Goal: Task Accomplishment & Management: Complete application form

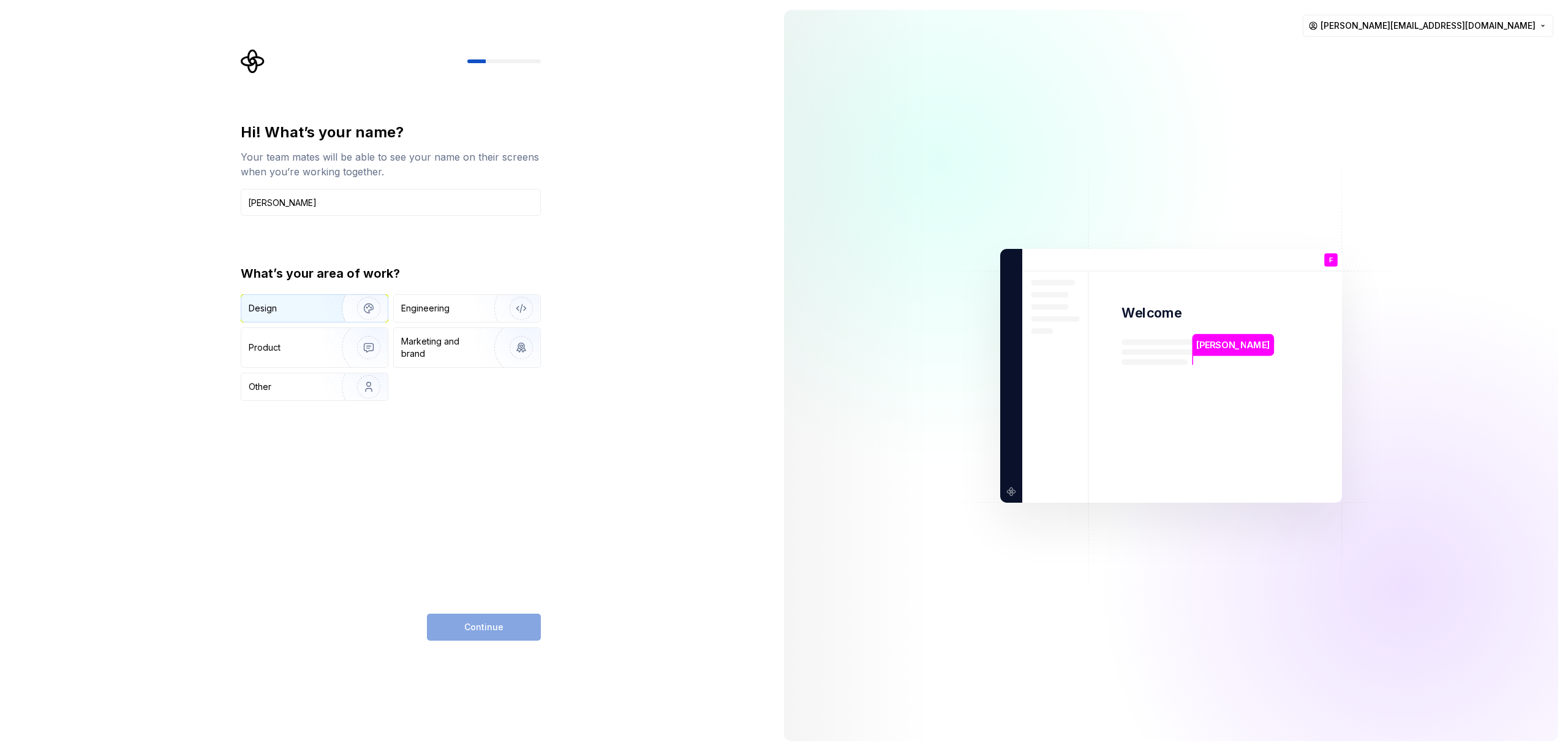
type input "[PERSON_NAME]"
click at [315, 311] on div "Design" at bounding box center [287, 308] width 77 height 12
click at [475, 636] on button "Continue" at bounding box center [484, 626] width 114 height 27
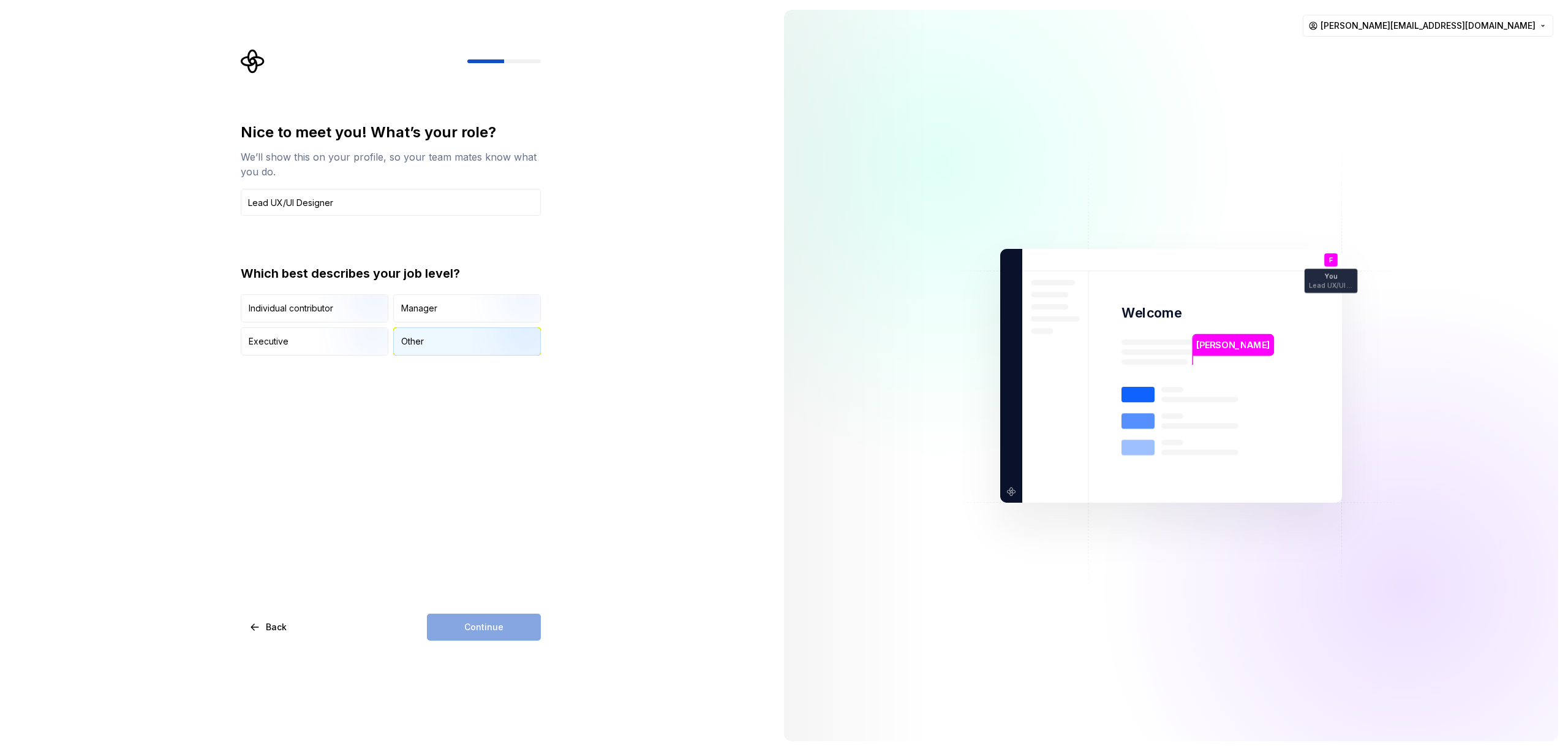
type input "Lead UX/UI Designer"
click at [427, 343] on div "Other" at bounding box center [466, 341] width 146 height 27
click at [491, 630] on span "Continue" at bounding box center [484, 627] width 39 height 12
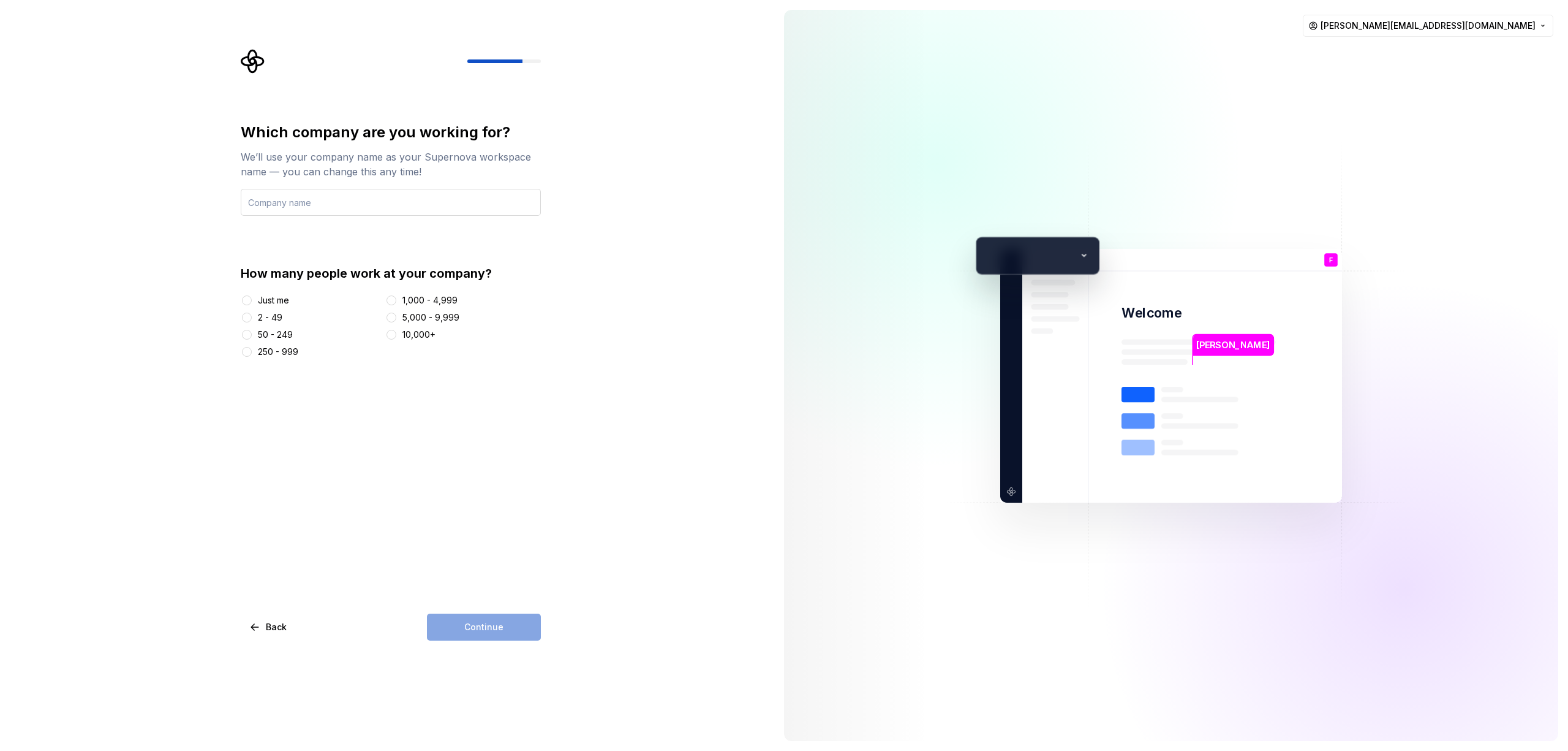
click at [363, 204] on input "text" at bounding box center [391, 202] width 300 height 27
type input "Open Reply"
click at [277, 349] on div "250 - 999" at bounding box center [277, 352] width 41 height 12
click at [251, 349] on button "250 - 999" at bounding box center [246, 351] width 10 height 10
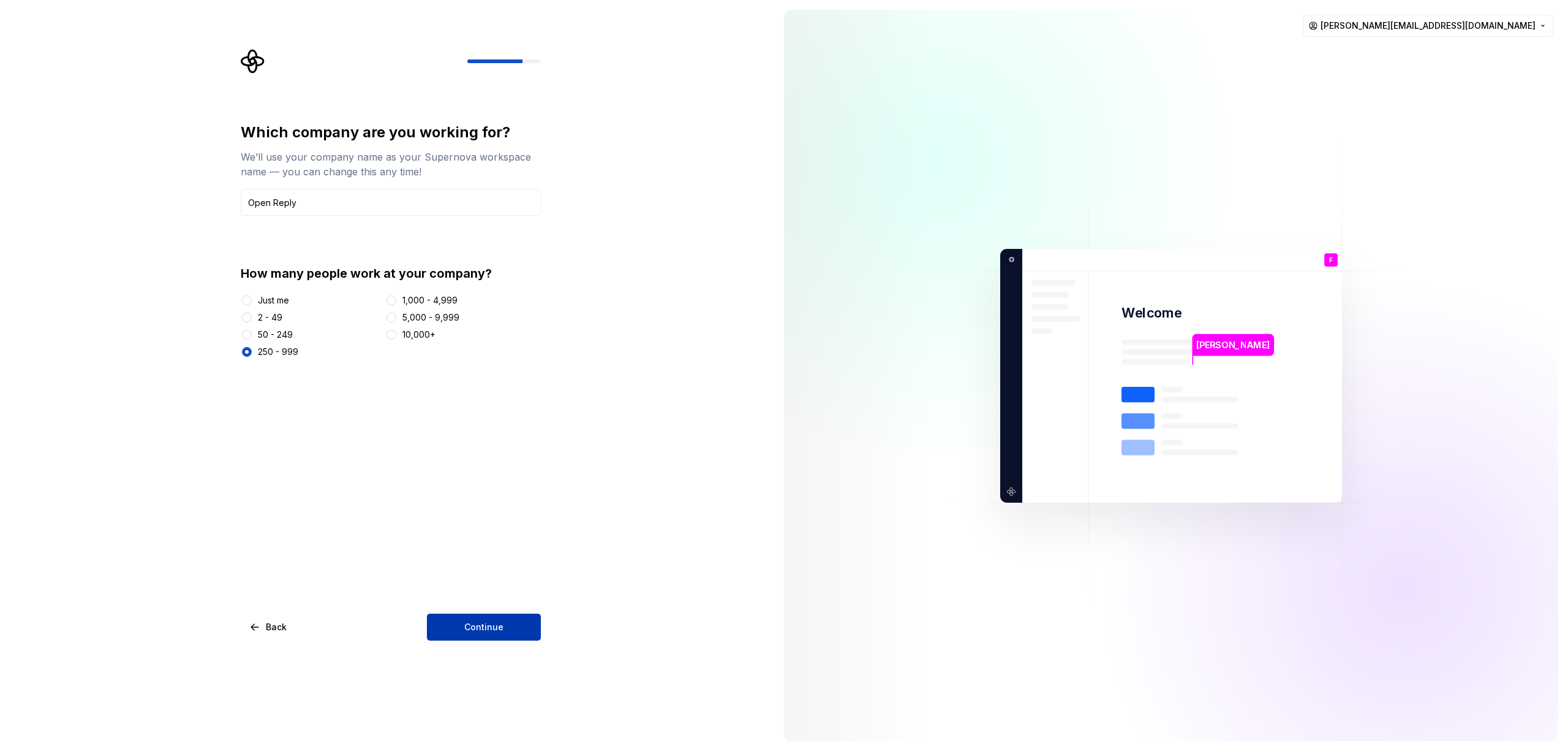
click at [477, 630] on span "Continue" at bounding box center [484, 627] width 39 height 12
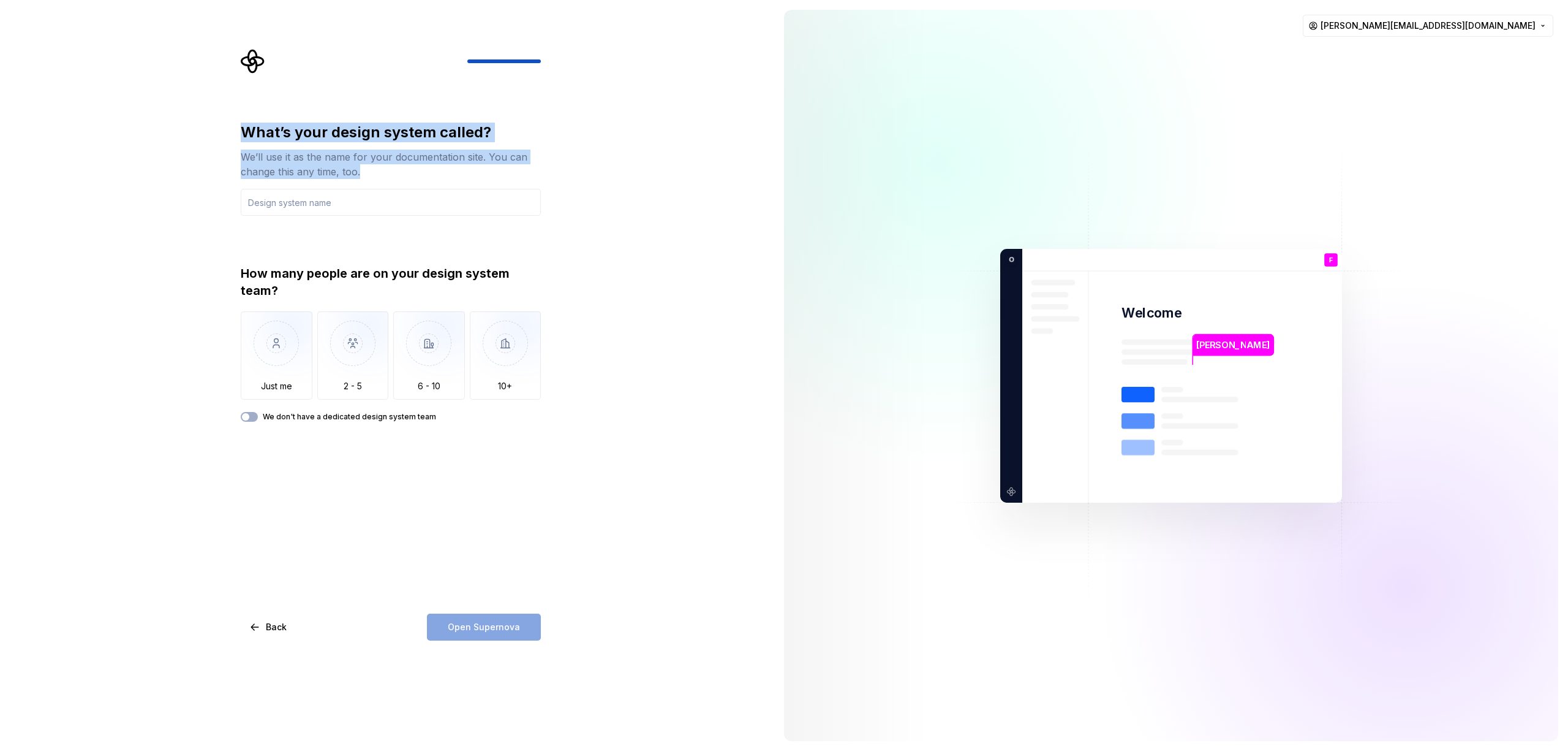
drag, startPoint x: 303, startPoint y: 102, endPoint x: 558, endPoint y: 169, distance: 263.7
click at [558, 169] on div "What’s your design system called? We’ll use it as the name for your documentati…" at bounding box center [387, 376] width 774 height 751
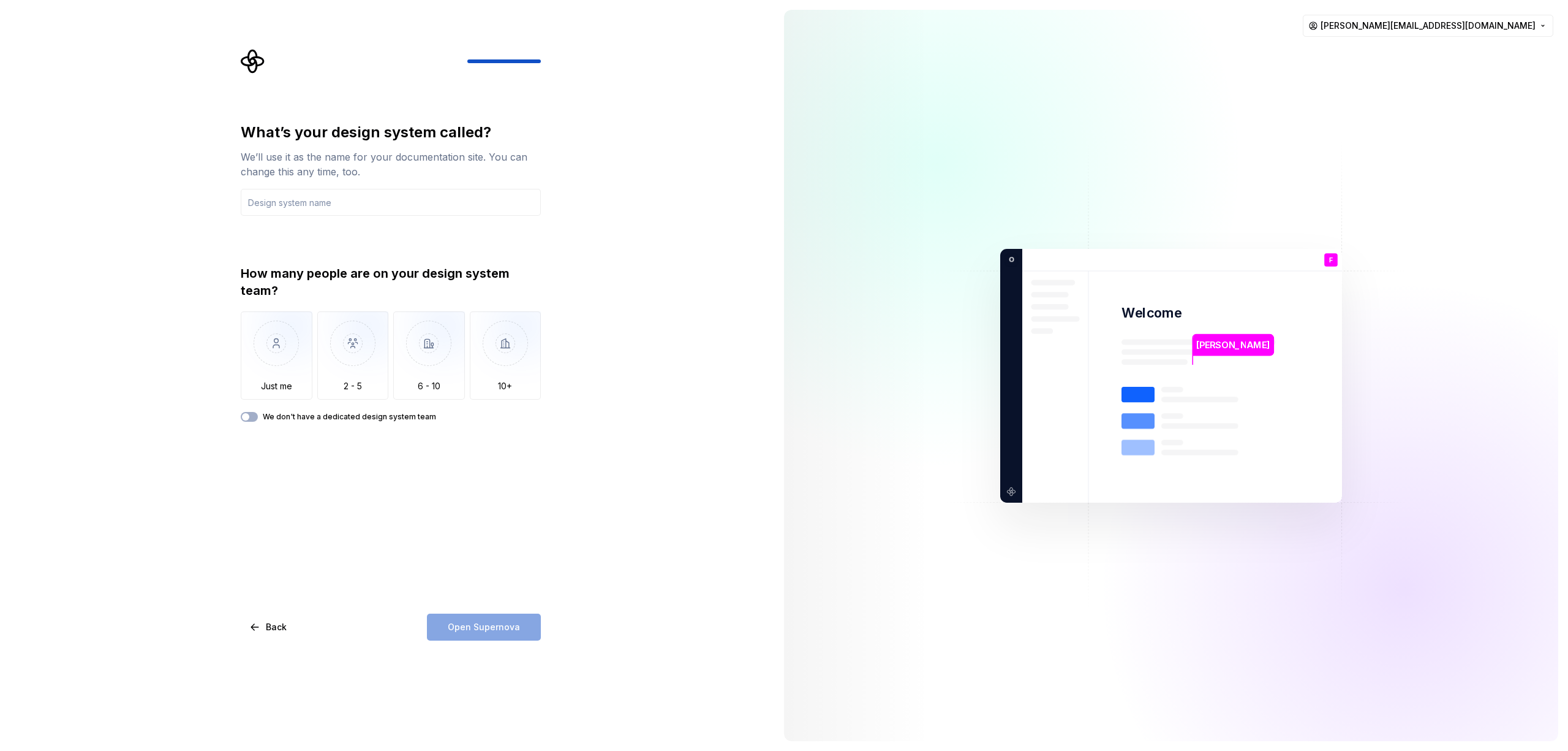
click at [592, 180] on div "What’s your design system called? We’ll use it as the name for your documentati…" at bounding box center [387, 376] width 774 height 751
click at [452, 367] on img "button" at bounding box center [429, 352] width 72 height 82
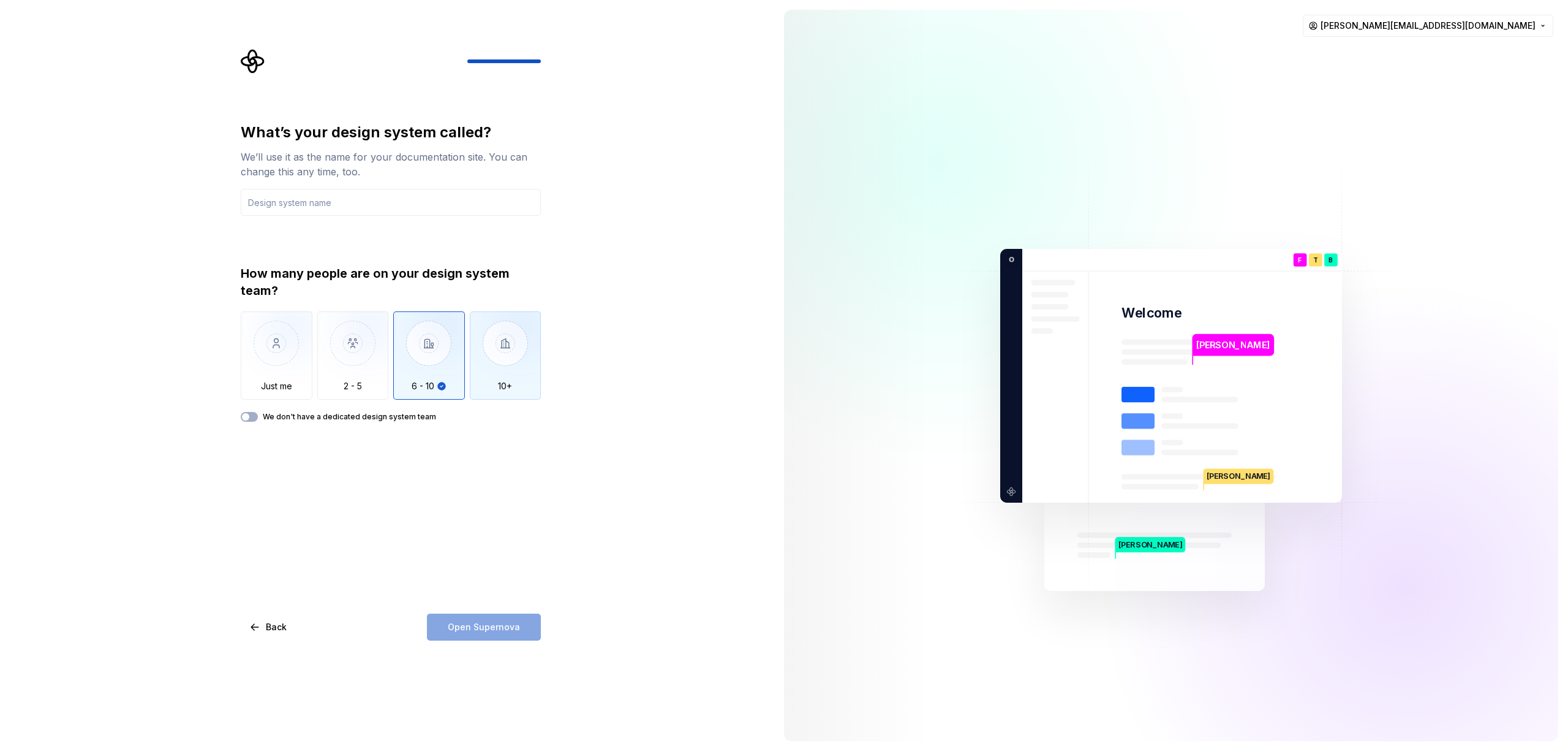
click at [523, 371] on img "button" at bounding box center [505, 352] width 72 height 82
click at [444, 362] on img "button" at bounding box center [429, 352] width 72 height 82
click at [347, 207] on input "text" at bounding box center [391, 202] width 300 height 27
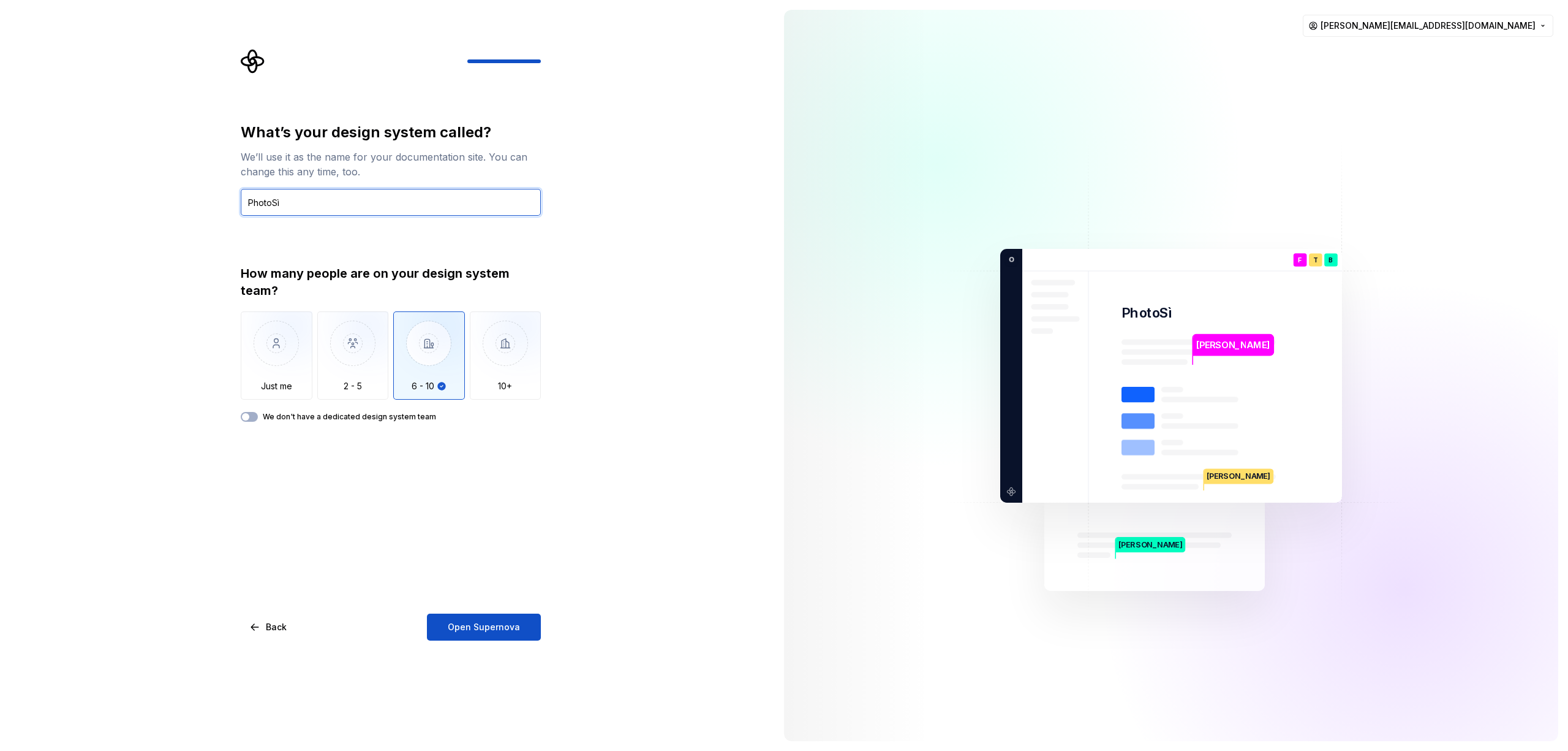
type input "PhotoSì"
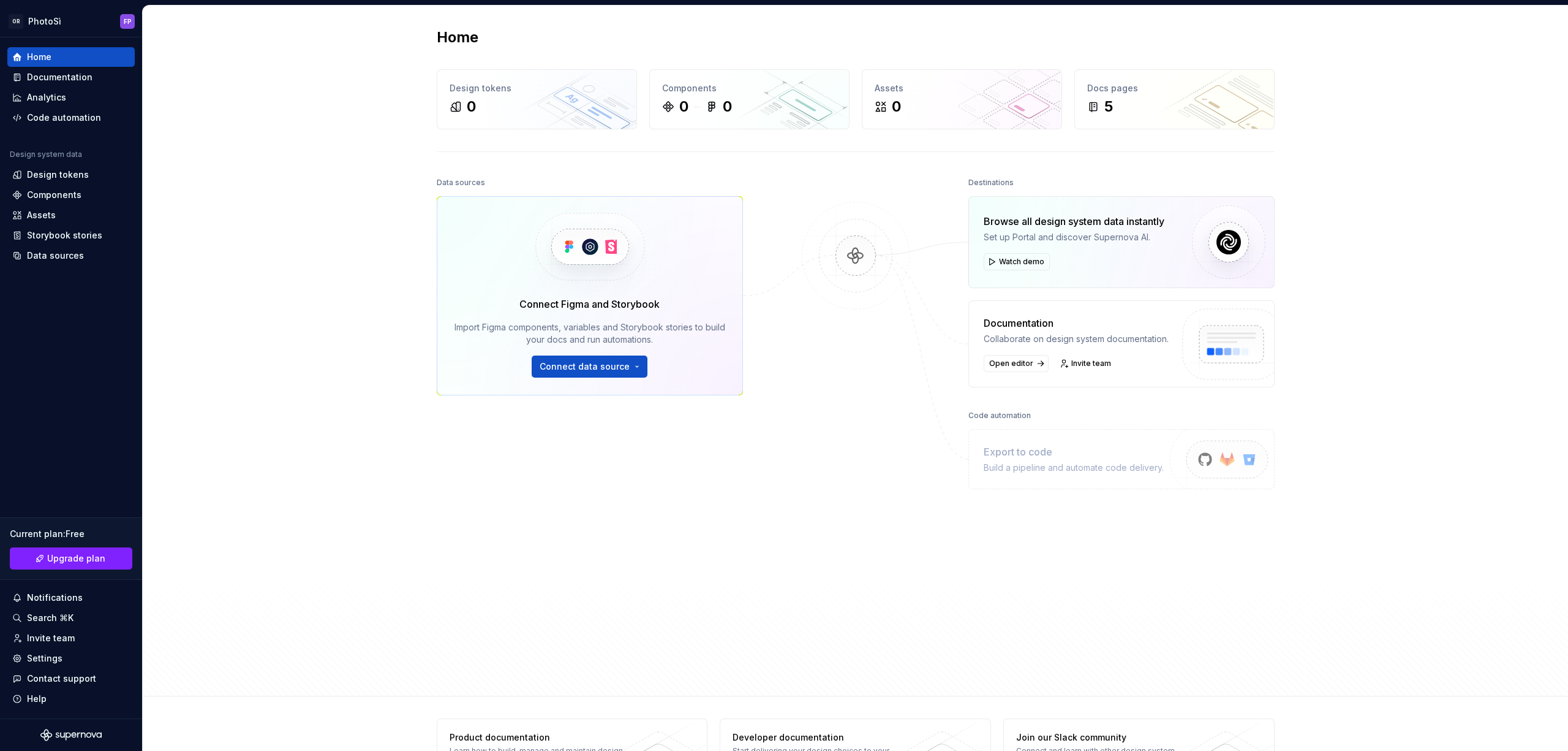
drag, startPoint x: 544, startPoint y: 312, endPoint x: 703, endPoint y: 317, distance: 159.1
click at [702, 317] on div "Connect Figma and Storybook Import Figma components, variables and Storybook st…" at bounding box center [589, 336] width 270 height 81
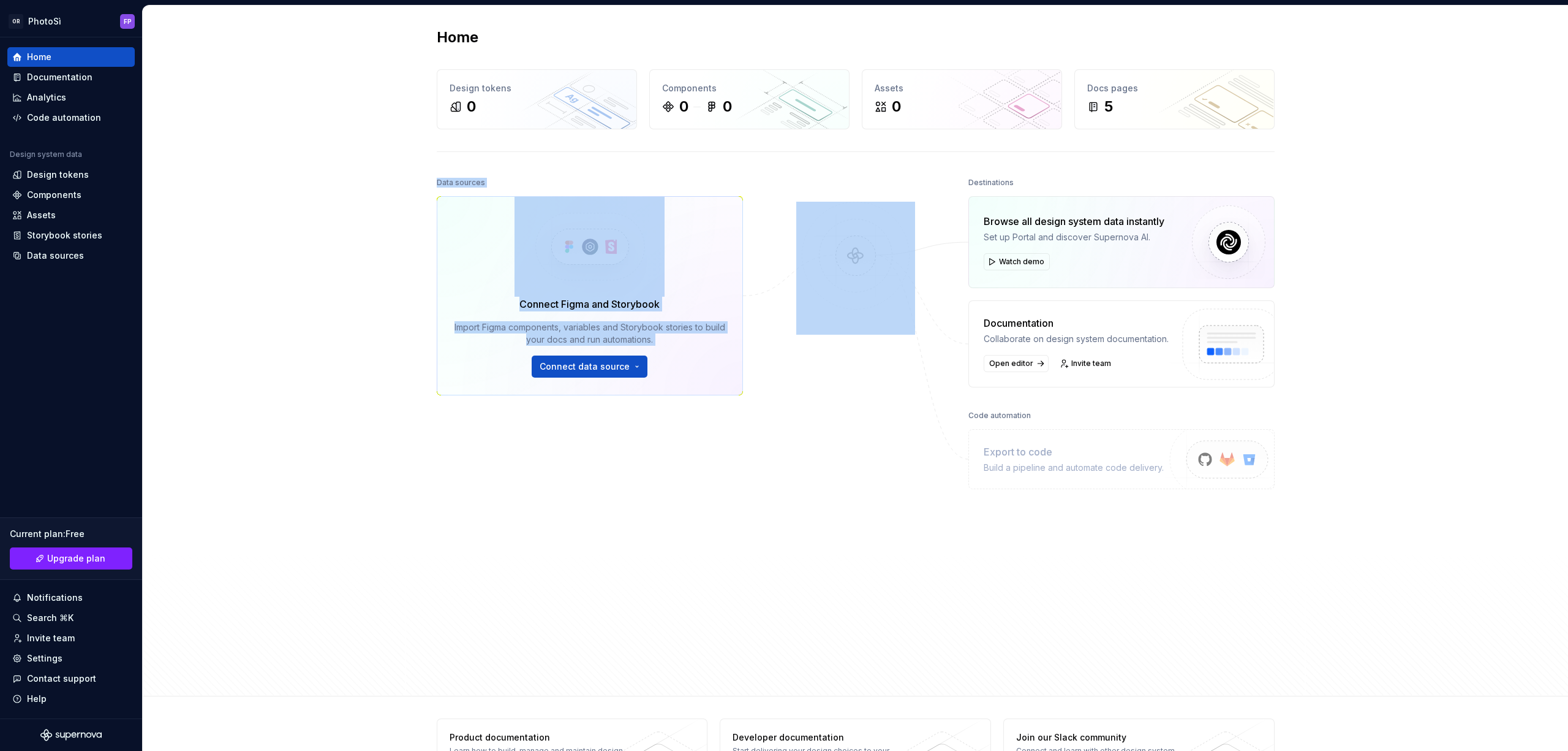
drag, startPoint x: 403, startPoint y: 180, endPoint x: 781, endPoint y: 434, distance: 455.4
click at [781, 434] on div "Home Design tokens 0 Components 0 0 Assets 0 Docs pages 5 Data sources Connect …" at bounding box center [856, 350] width 1425 height 690
click at [784, 438] on div "Data sources Connect Figma and Storybook Import Figma components, variables and…" at bounding box center [856, 424] width 838 height 500
drag, startPoint x: 419, startPoint y: 185, endPoint x: 719, endPoint y: 460, distance: 407.0
click at [681, 458] on div "Home Design tokens 0 Components 0 0 Assets 0 Docs pages 5 Data sources Connect …" at bounding box center [856, 350] width 882 height 690
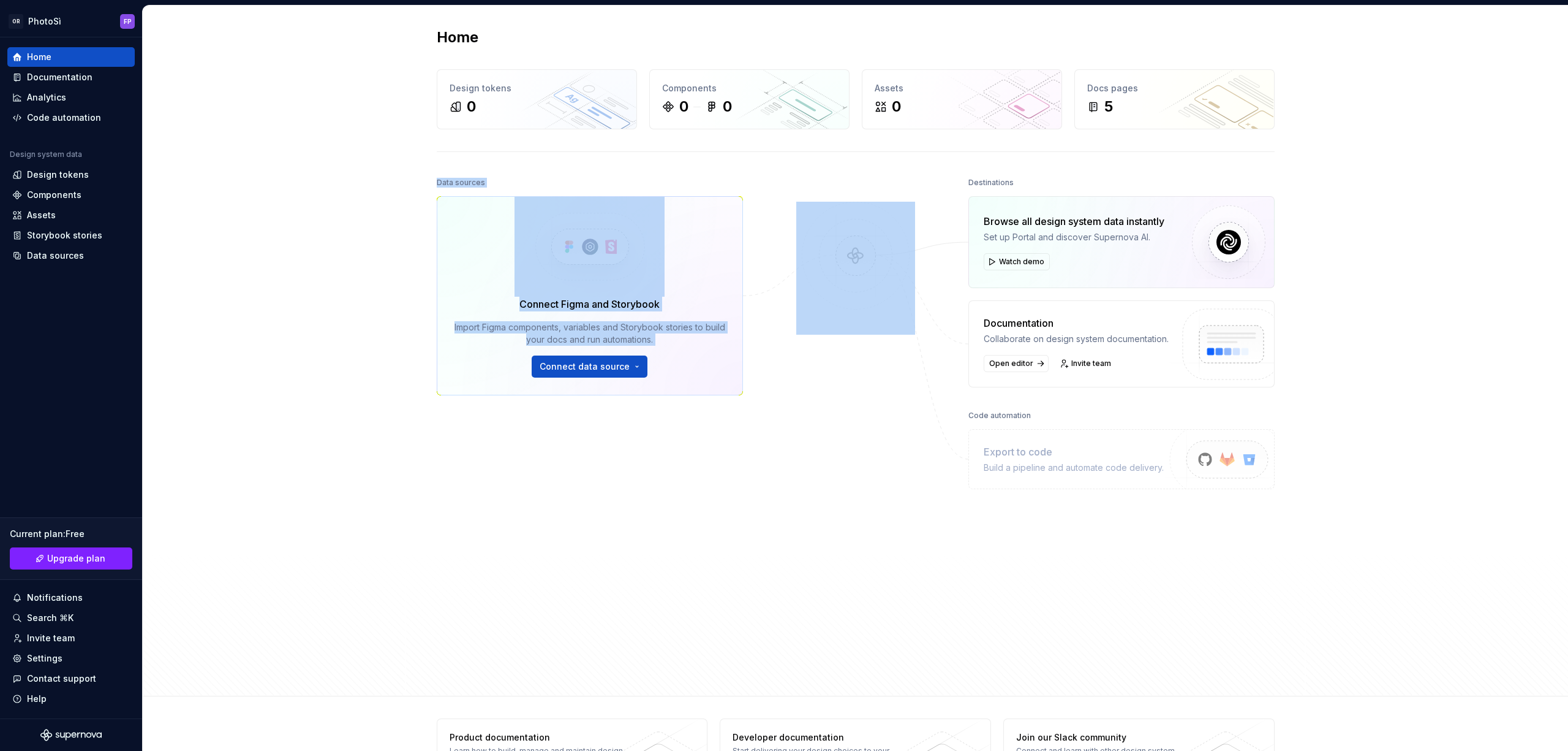
click at [758, 465] on div "Data sources Connect Figma and Storybook Import Figma components, variables and…" at bounding box center [856, 424] width 838 height 500
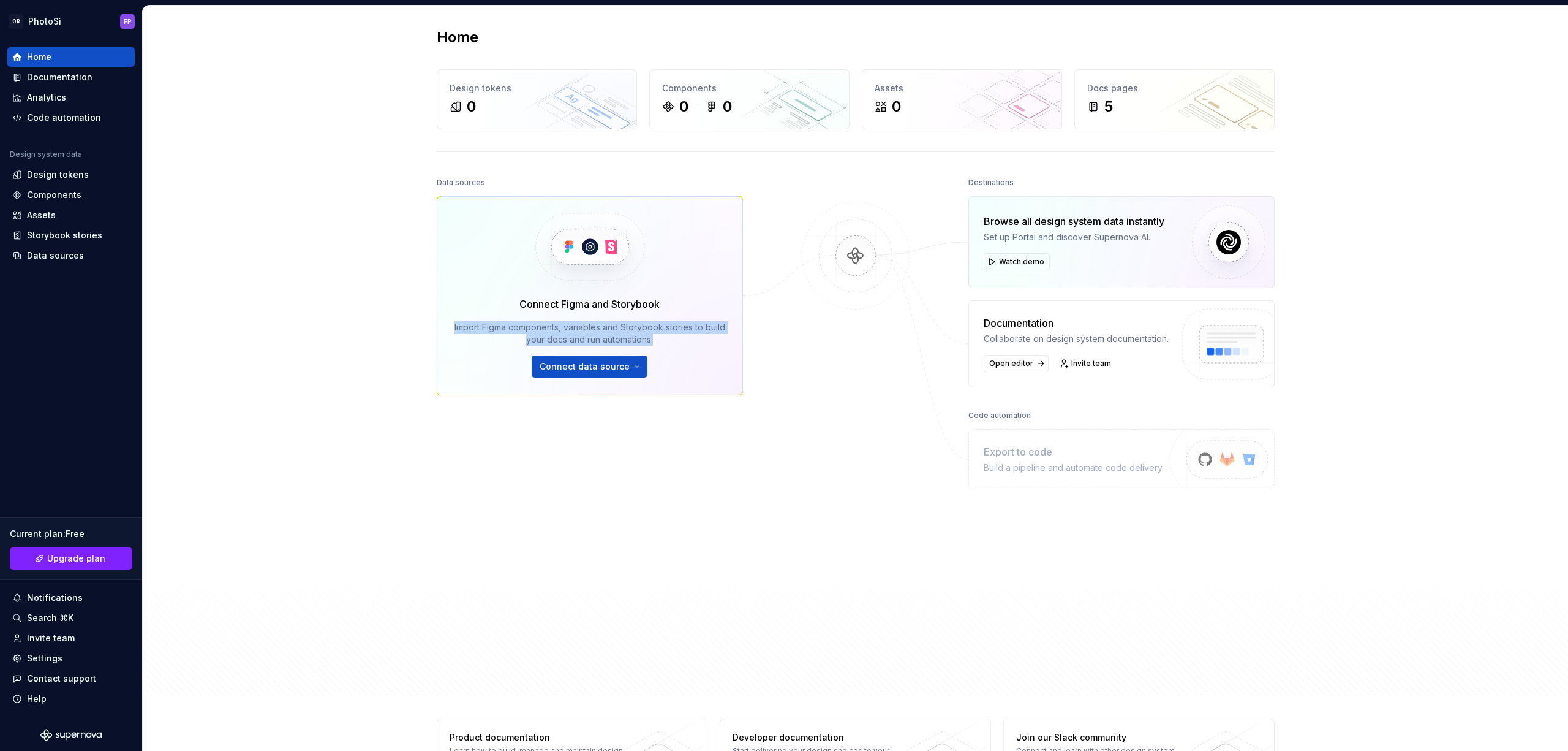
drag, startPoint x: 759, startPoint y: 466, endPoint x: 335, endPoint y: 239, distance: 480.9
click at [335, 241] on div "Home Design tokens 0 Components 0 0 Assets 0 Docs pages 5 Data sources Connect …" at bounding box center [856, 350] width 1425 height 690
drag, startPoint x: 339, startPoint y: 228, endPoint x: 333, endPoint y: 195, distance: 33.5
click at [339, 227] on div "Home Design tokens 0 Components 0 0 Assets 0 Docs pages 5 Data sources Connect …" at bounding box center [856, 350] width 1425 height 690
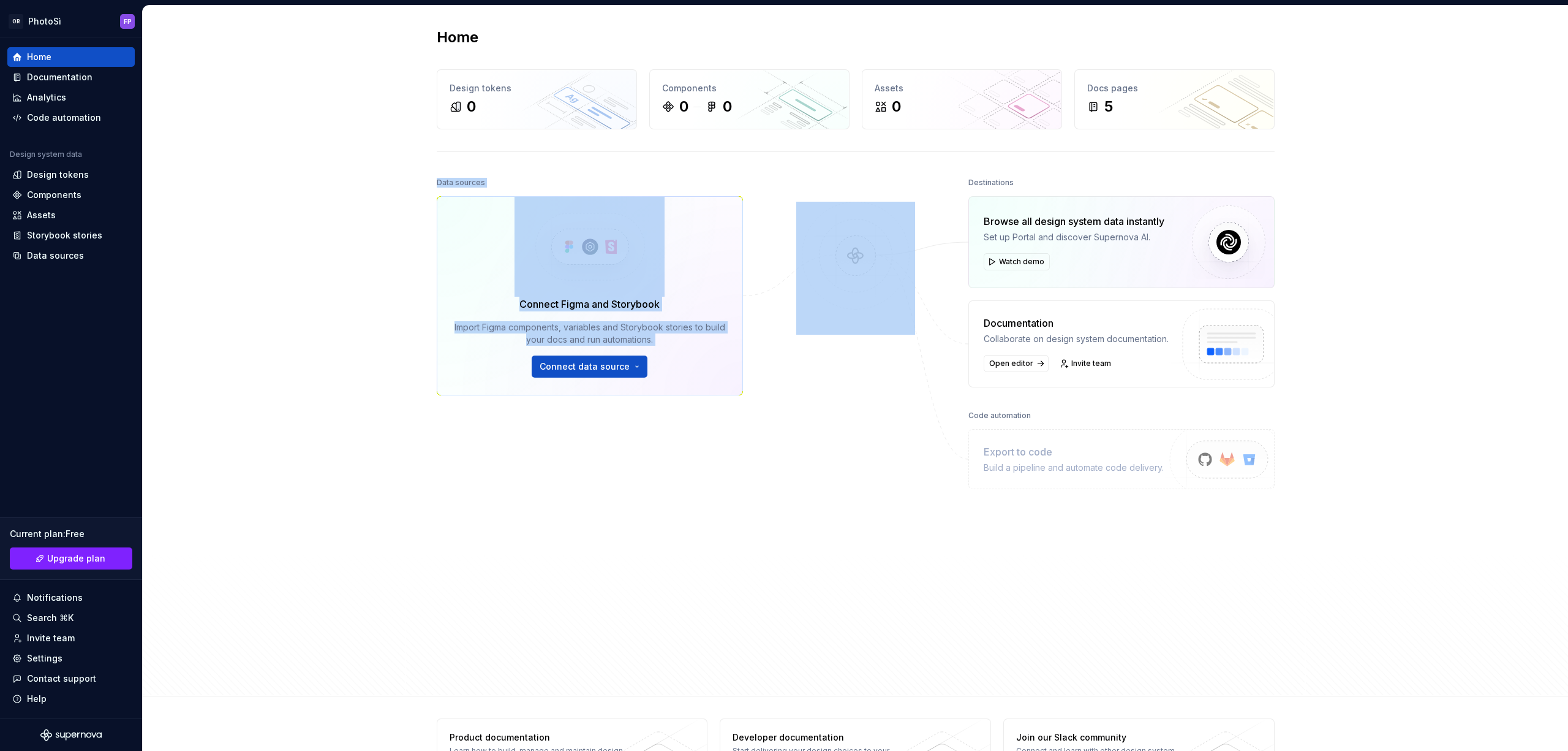
drag, startPoint x: 563, startPoint y: 306, endPoint x: 751, endPoint y: 524, distance: 287.9
click at [750, 525] on div "Home Design tokens 0 Components 0 0 Assets 0 Docs pages 5 Data sources Connect …" at bounding box center [856, 350] width 1425 height 690
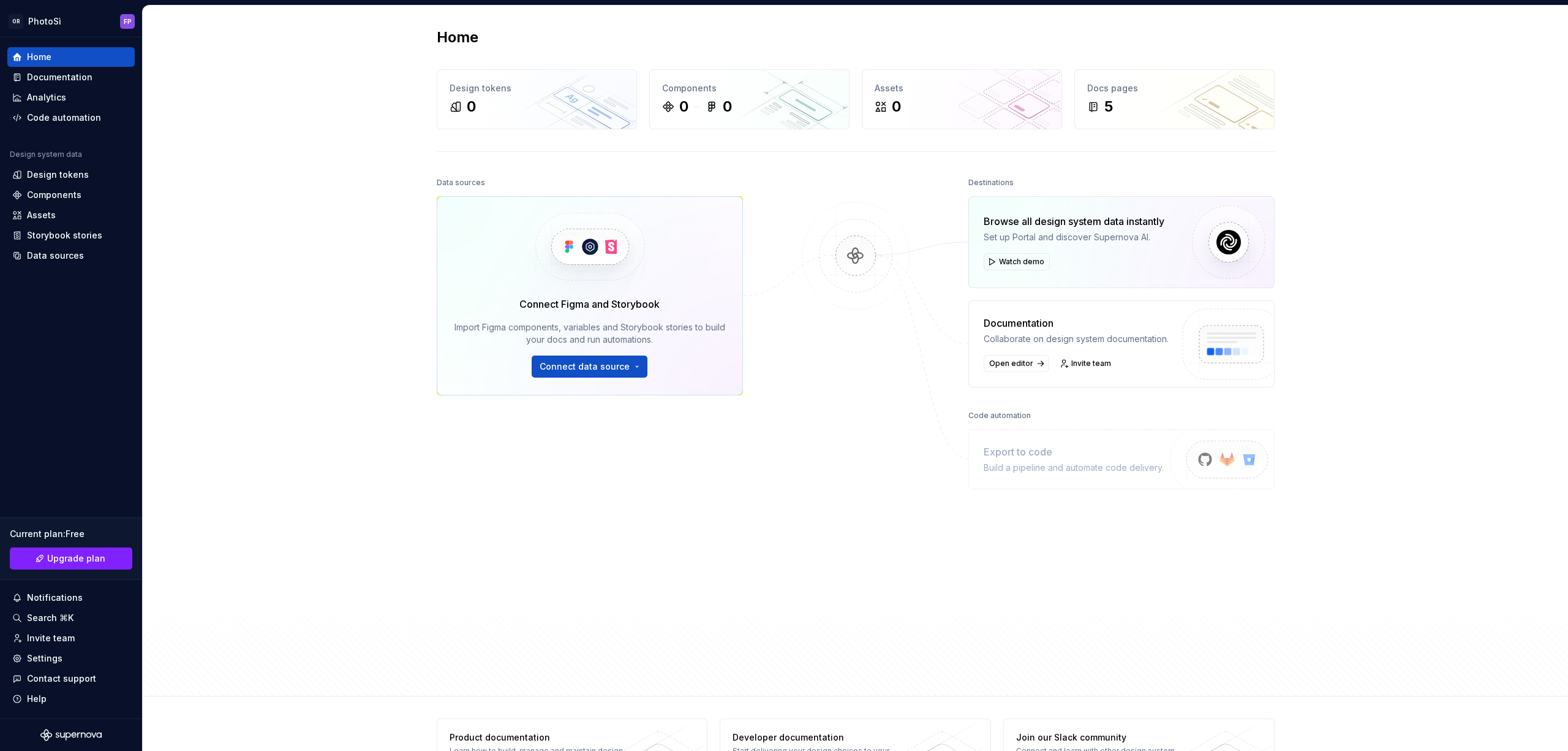
click at [752, 523] on div "Data sources Connect Figma and Storybook Import Figma components, variables and…" at bounding box center [856, 424] width 838 height 500
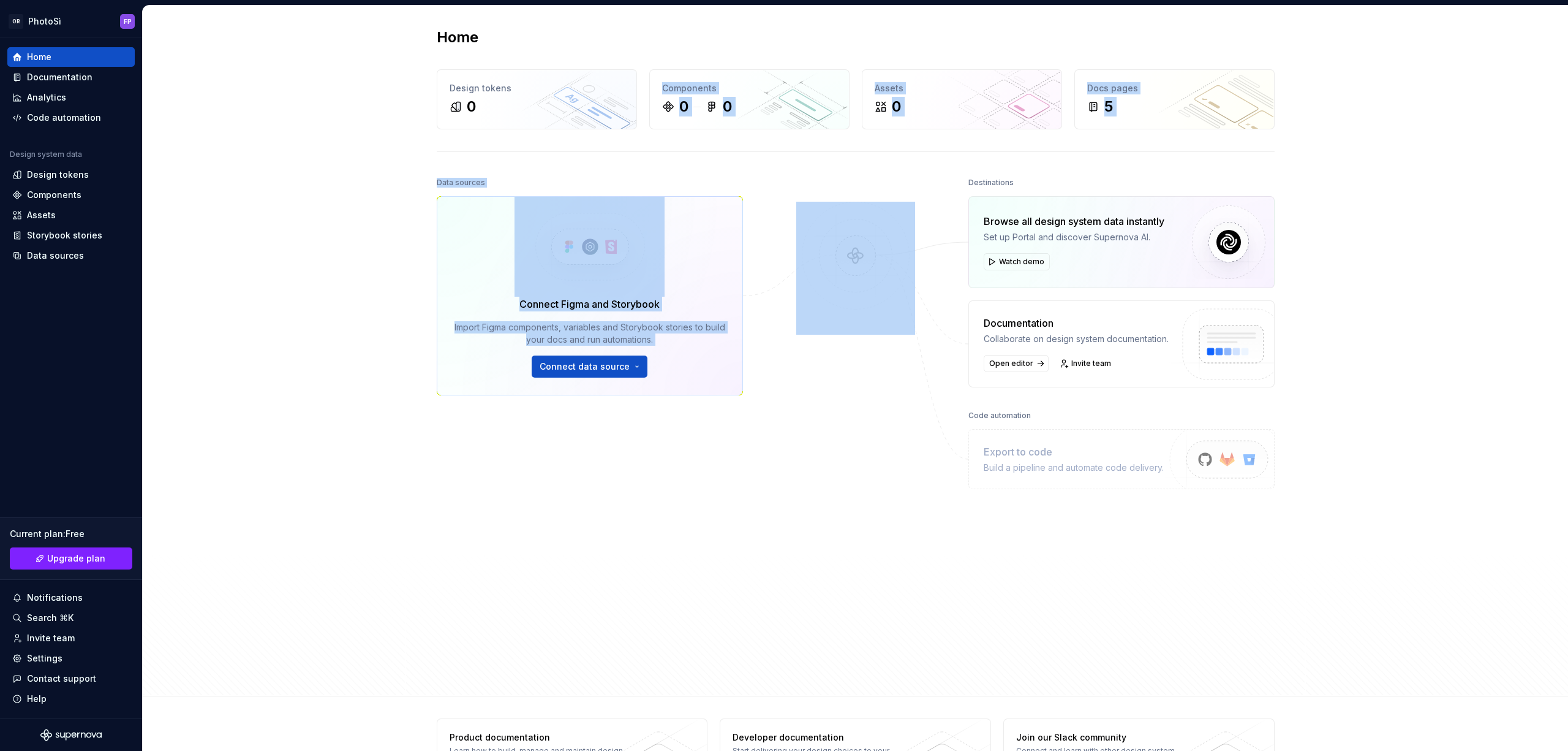
drag, startPoint x: 686, startPoint y: 395, endPoint x: 233, endPoint y: 114, distance: 533.1
click at [233, 114] on div "Home Design tokens 0 Components 0 0 Assets 0 Docs pages 5 Data sources Connect …" at bounding box center [856, 350] width 1425 height 690
drag, startPoint x: 361, startPoint y: 168, endPoint x: 377, endPoint y: 173, distance: 16.8
click at [361, 168] on div "Home Design tokens 0 Components 0 0 Assets 0 Docs pages 5 Data sources Connect …" at bounding box center [856, 350] width 1425 height 690
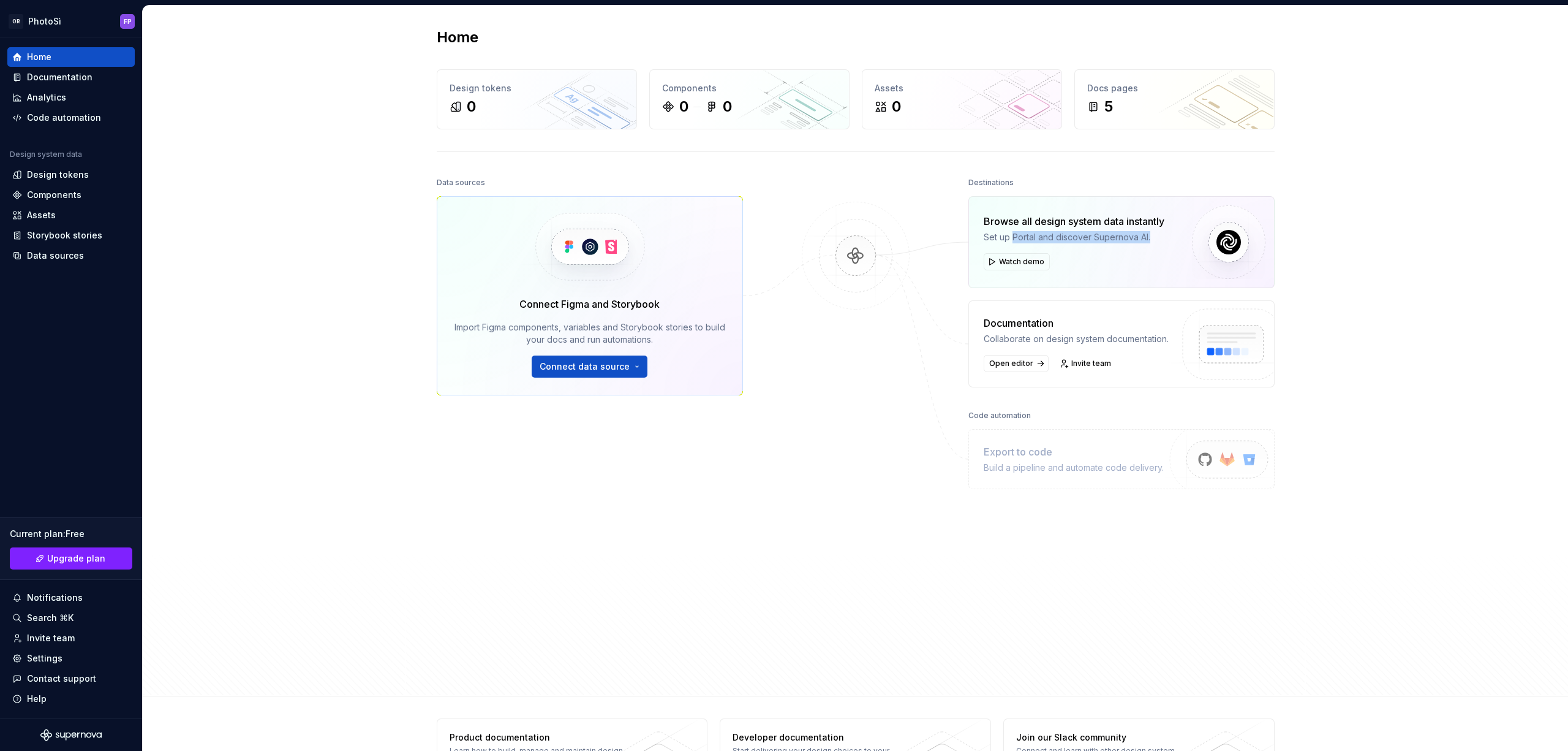
drag, startPoint x: 1070, startPoint y: 235, endPoint x: 1151, endPoint y: 238, distance: 81.1
click at [1150, 238] on div "Set up Portal and discover Supernova AI." at bounding box center [1074, 237] width 180 height 12
click at [1152, 238] on div "Set up Portal and discover Supernova AI." at bounding box center [1074, 237] width 180 height 12
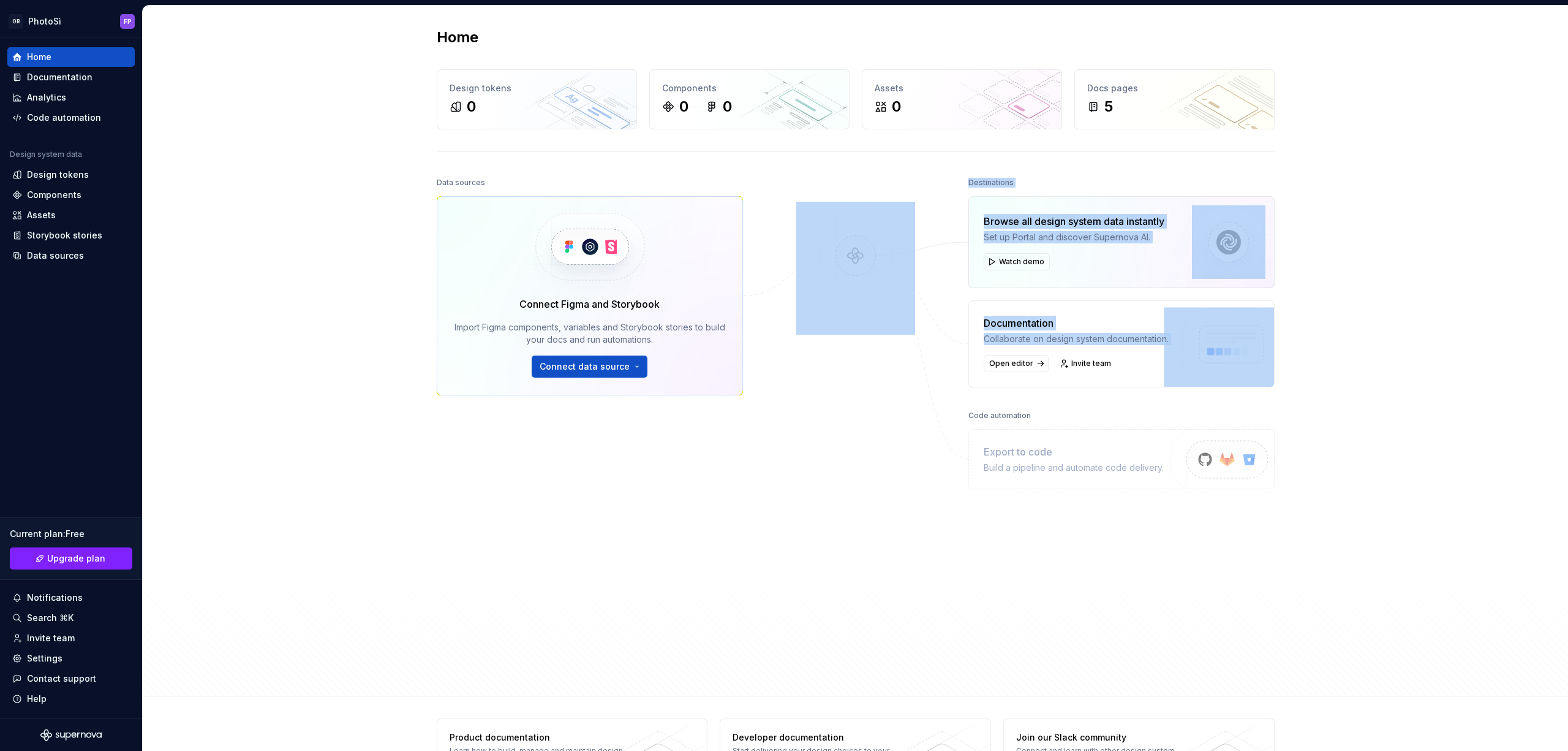
drag, startPoint x: 953, startPoint y: 312, endPoint x: 1423, endPoint y: 367, distance: 473.2
click at [1388, 368] on div "Home Design tokens 0 Components 0 0 Assets 0 Docs pages 5 Data sources Connect …" at bounding box center [856, 350] width 1425 height 690
click at [1426, 366] on div "Home Design tokens 0 Components 0 0 Assets 0 Docs pages 5 Data sources Connect …" at bounding box center [856, 350] width 1425 height 690
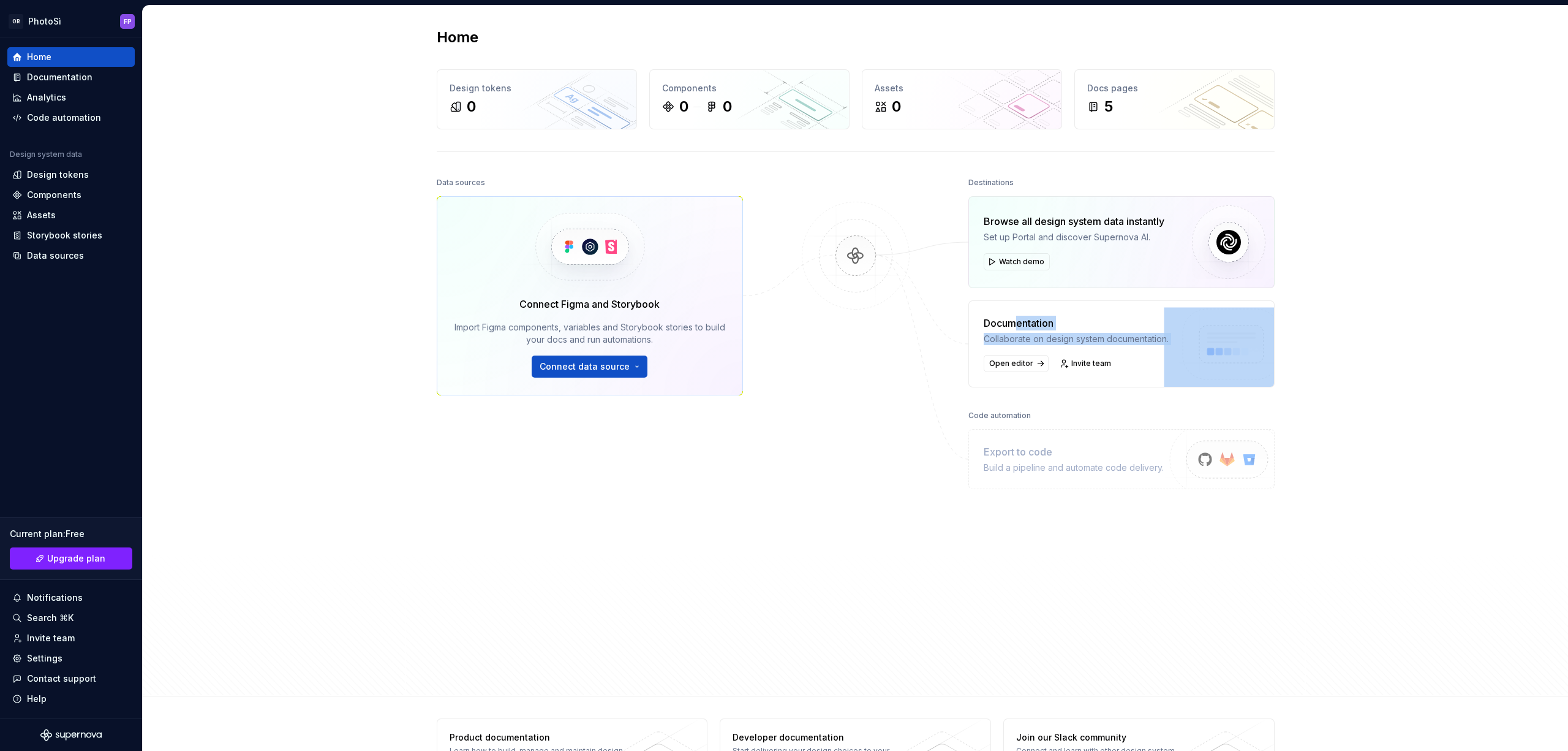
drag, startPoint x: 1012, startPoint y: 325, endPoint x: 1242, endPoint y: 342, distance: 230.6
click at [1242, 342] on div "Documentation Collaborate on design system documentation. Open editor Invite te…" at bounding box center [1121, 343] width 306 height 87
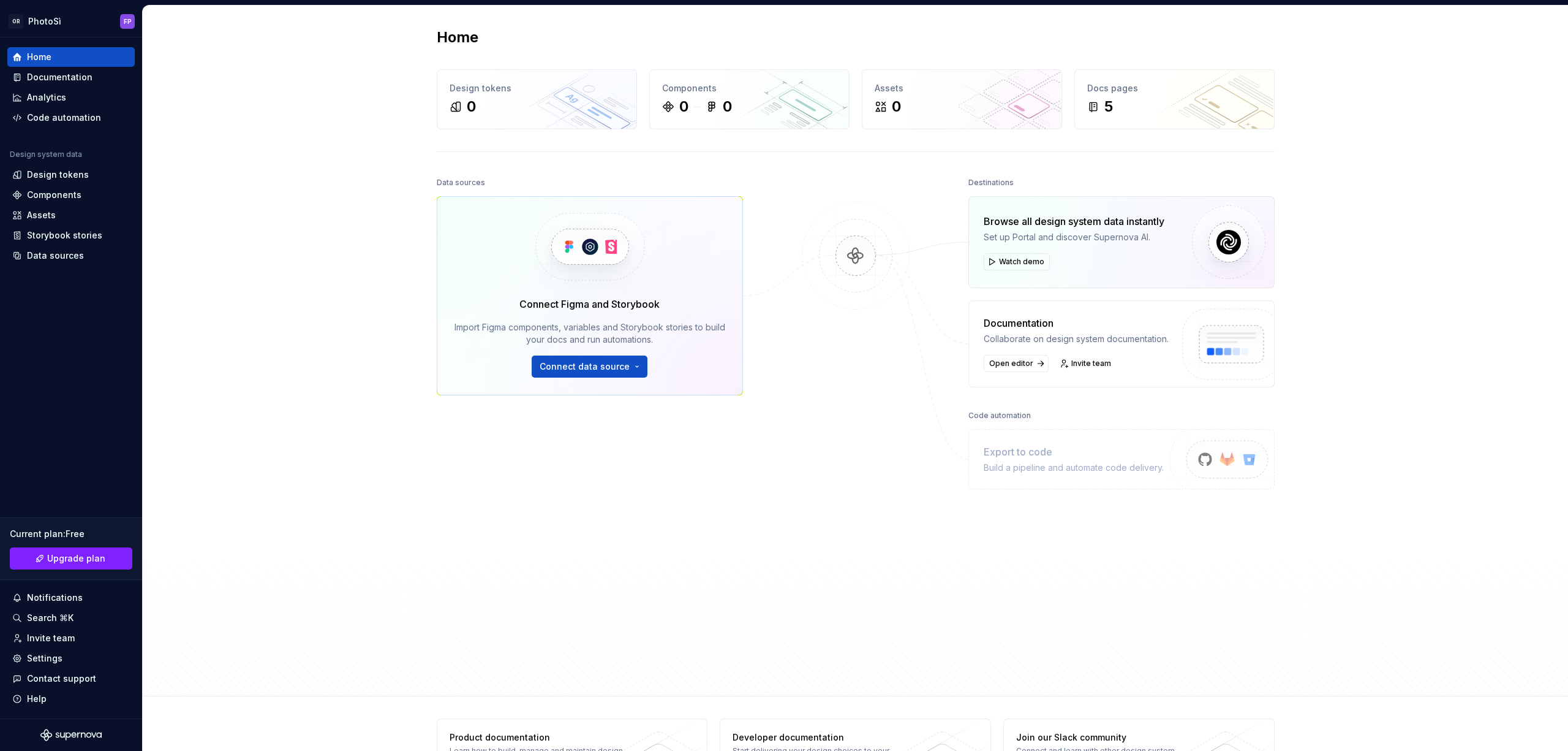
click at [1396, 318] on div "Home Design tokens 0 Components 0 0 Assets 0 Docs pages 5 Data sources Connect …" at bounding box center [856, 350] width 1425 height 690
click at [1220, 461] on img at bounding box center [1223, 473] width 151 height 100
click at [1230, 459] on img at bounding box center [1223, 473] width 151 height 100
click at [1254, 466] on img at bounding box center [1223, 473] width 151 height 100
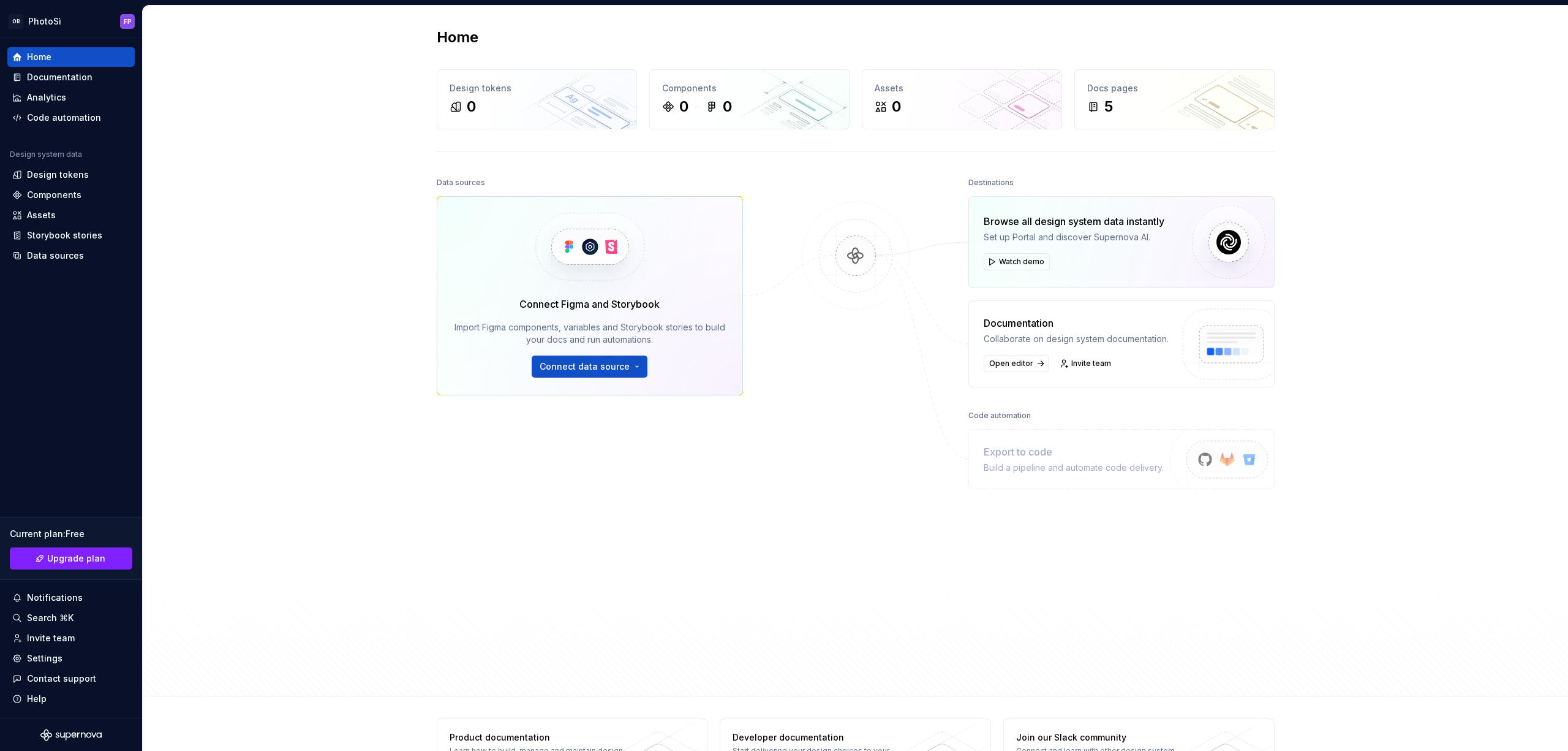
click at [1254, 466] on img at bounding box center [1223, 473] width 151 height 100
click at [1249, 460] on img at bounding box center [1223, 473] width 151 height 100
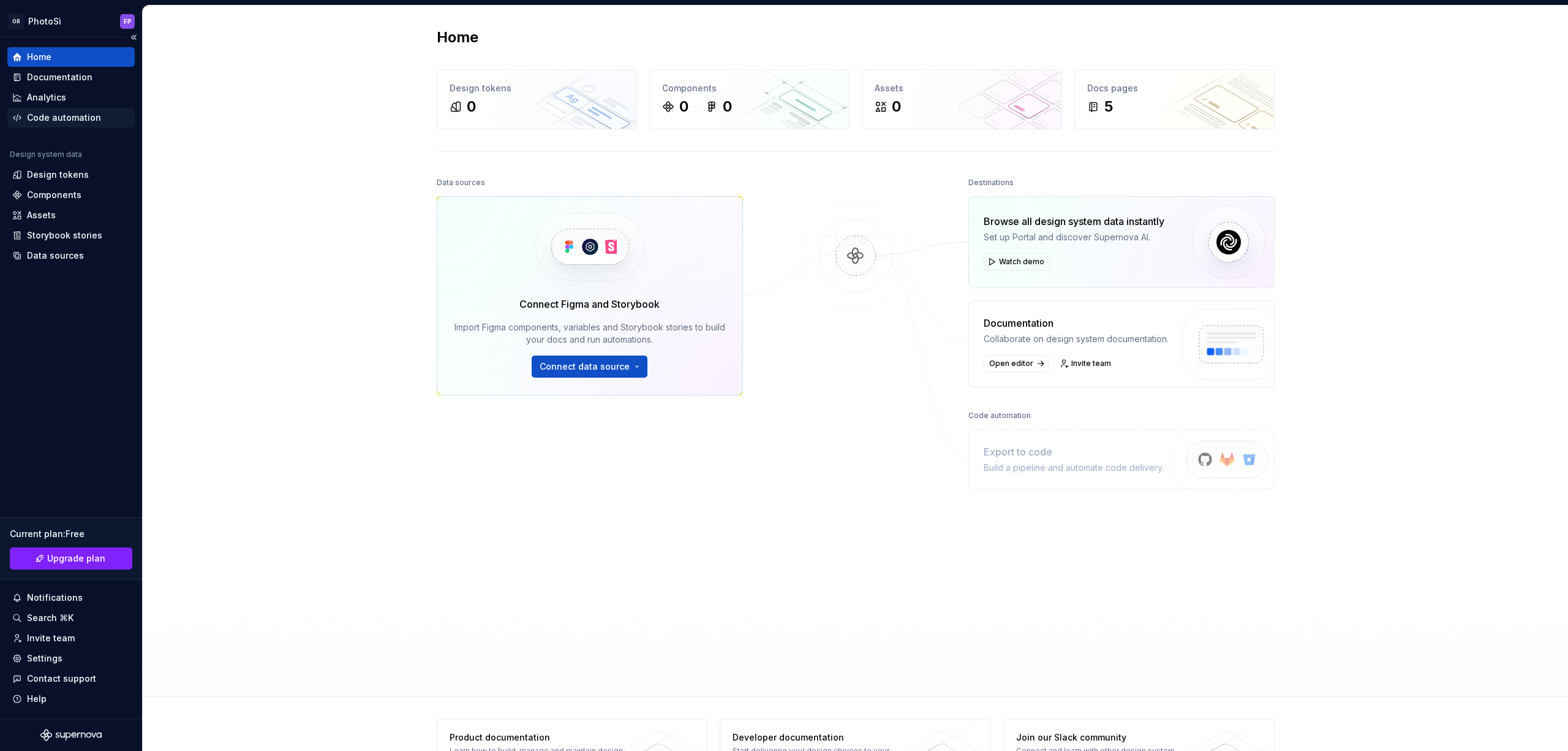
click at [38, 121] on div "Code automation" at bounding box center [64, 118] width 75 height 12
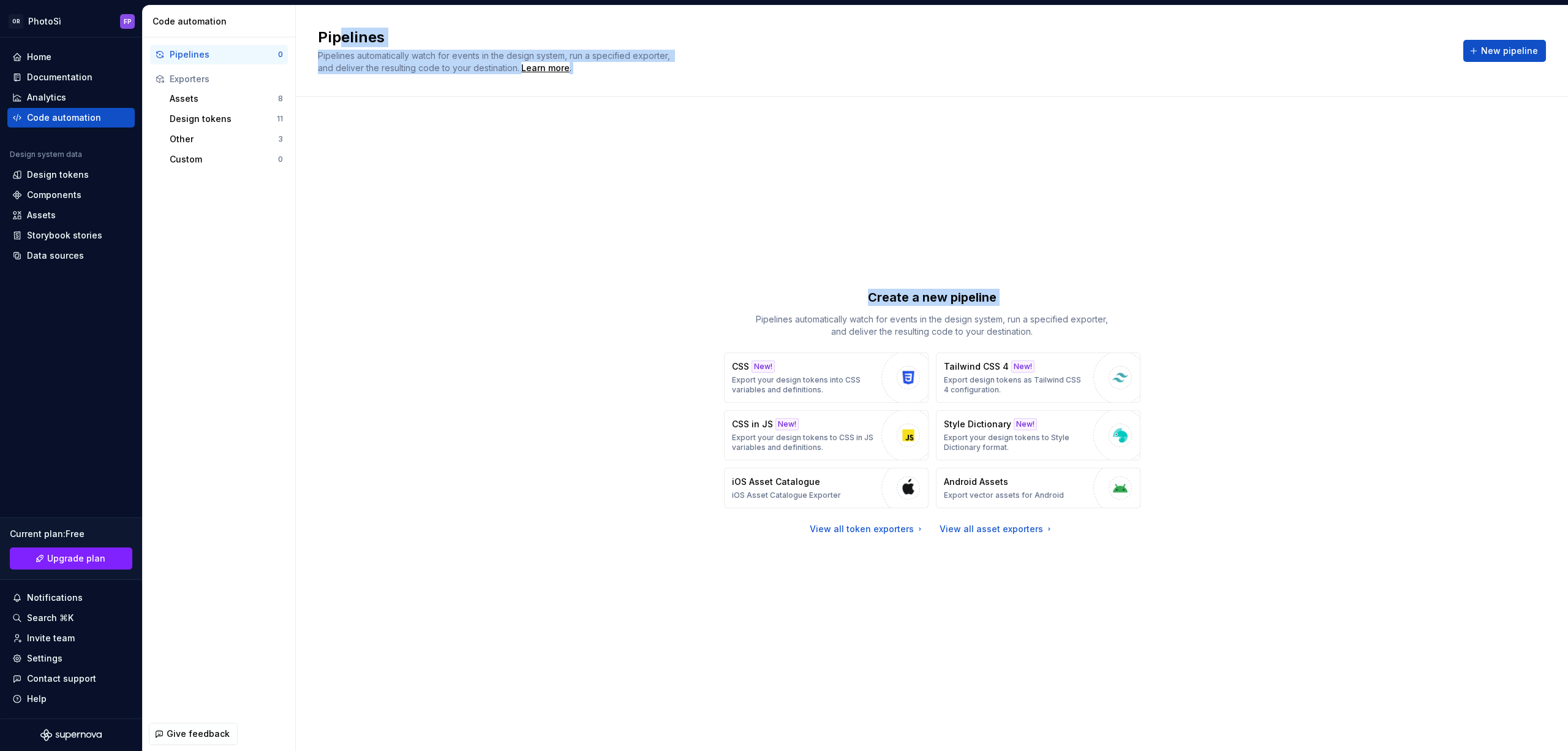
drag, startPoint x: 336, startPoint y: 42, endPoint x: 706, endPoint y: 201, distance: 402.7
click at [634, 164] on div "Pipelines Pipelines automatically watch for events in the design system, run a …" at bounding box center [932, 377] width 1272 height 745
drag, startPoint x: 712, startPoint y: 202, endPoint x: 680, endPoint y: 201, distance: 32.0
click at [713, 202] on div "Create a new pipeline Pipelines automatically watch for events in the design sy…" at bounding box center [932, 411] width 1228 height 585
click at [895, 527] on div "View all token exporters" at bounding box center [867, 529] width 115 height 12
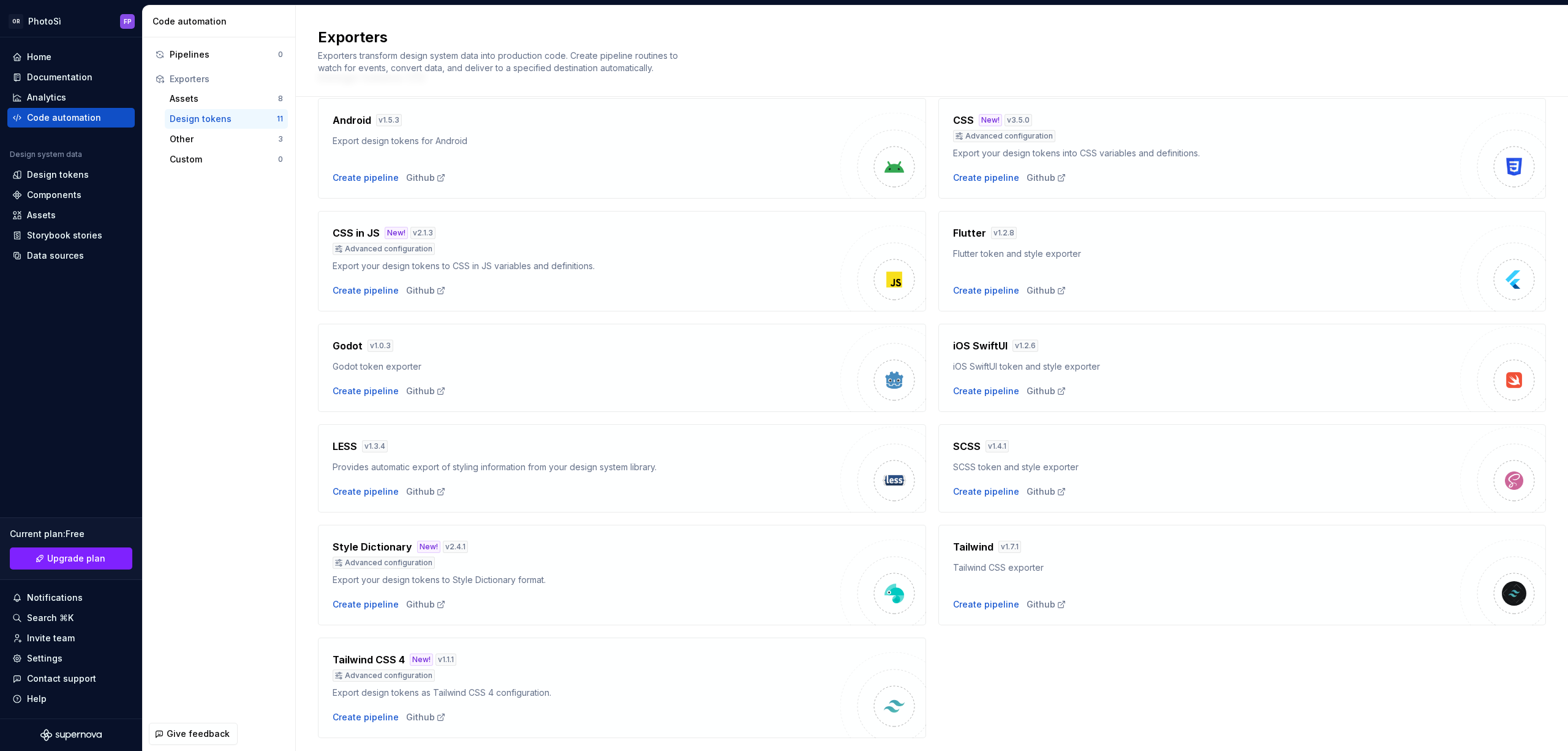
scroll to position [84, 0]
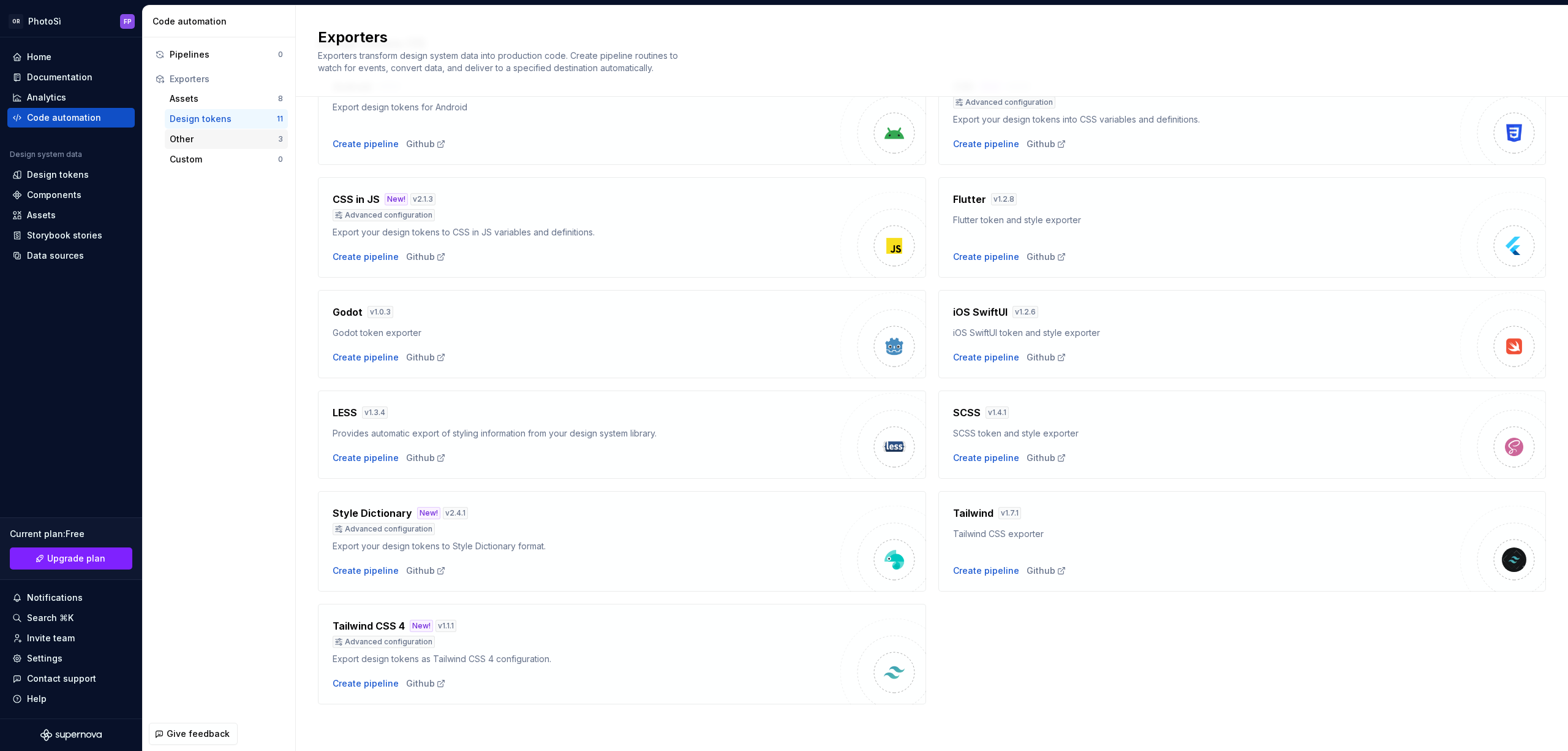
click at [180, 139] on div "Other" at bounding box center [224, 139] width 108 height 12
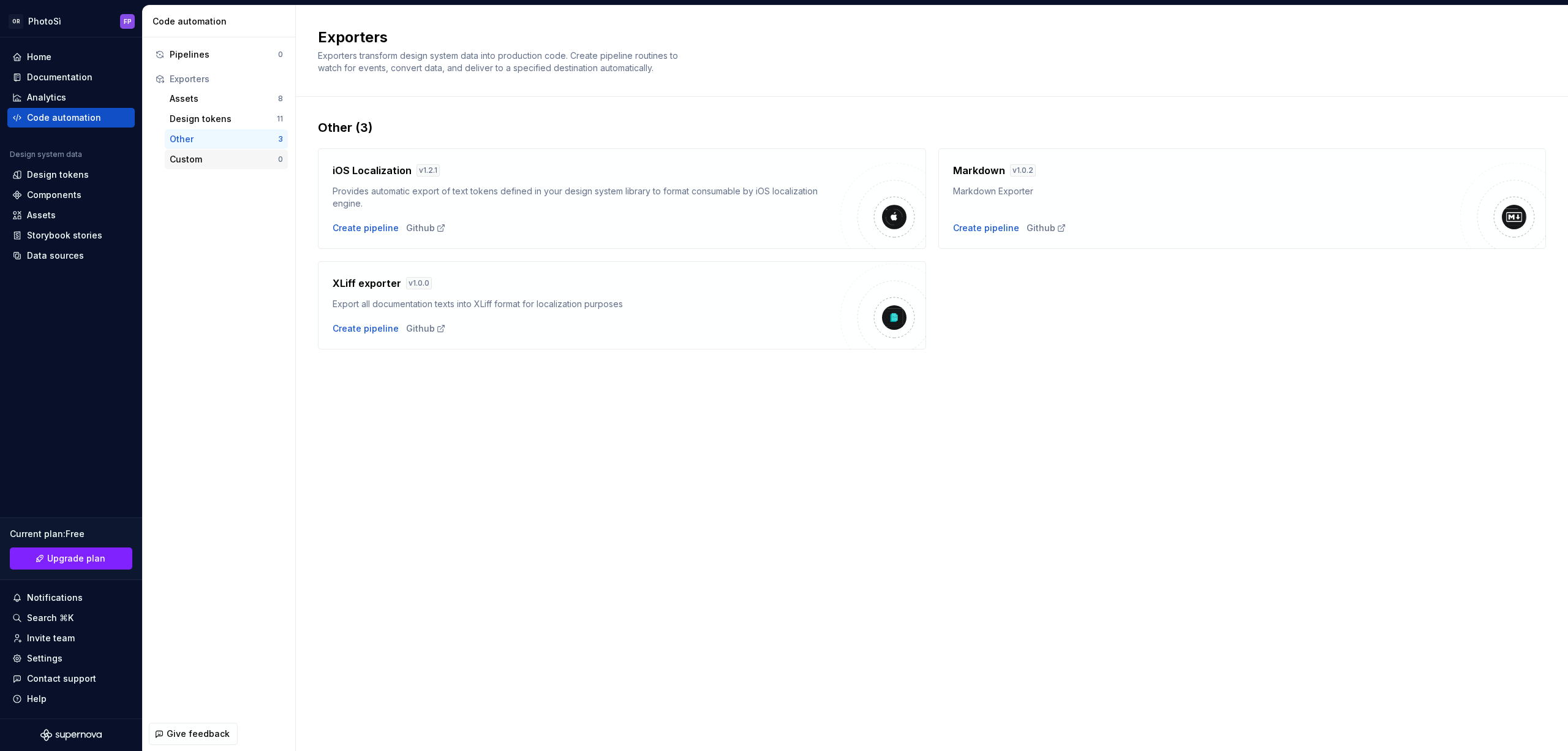
click at [184, 162] on div "Custom" at bounding box center [224, 160] width 108 height 12
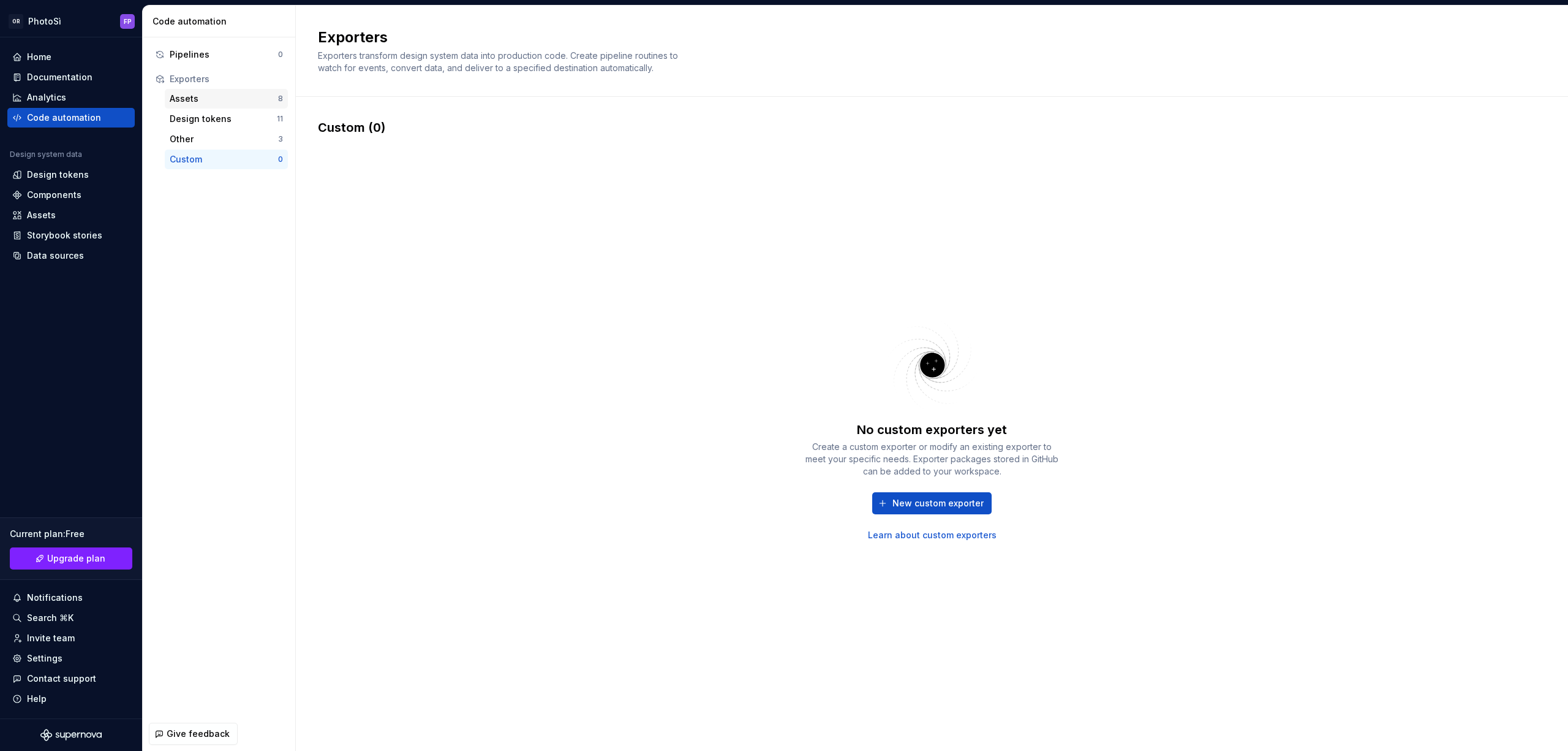
click at [189, 102] on div "Assets" at bounding box center [224, 99] width 108 height 12
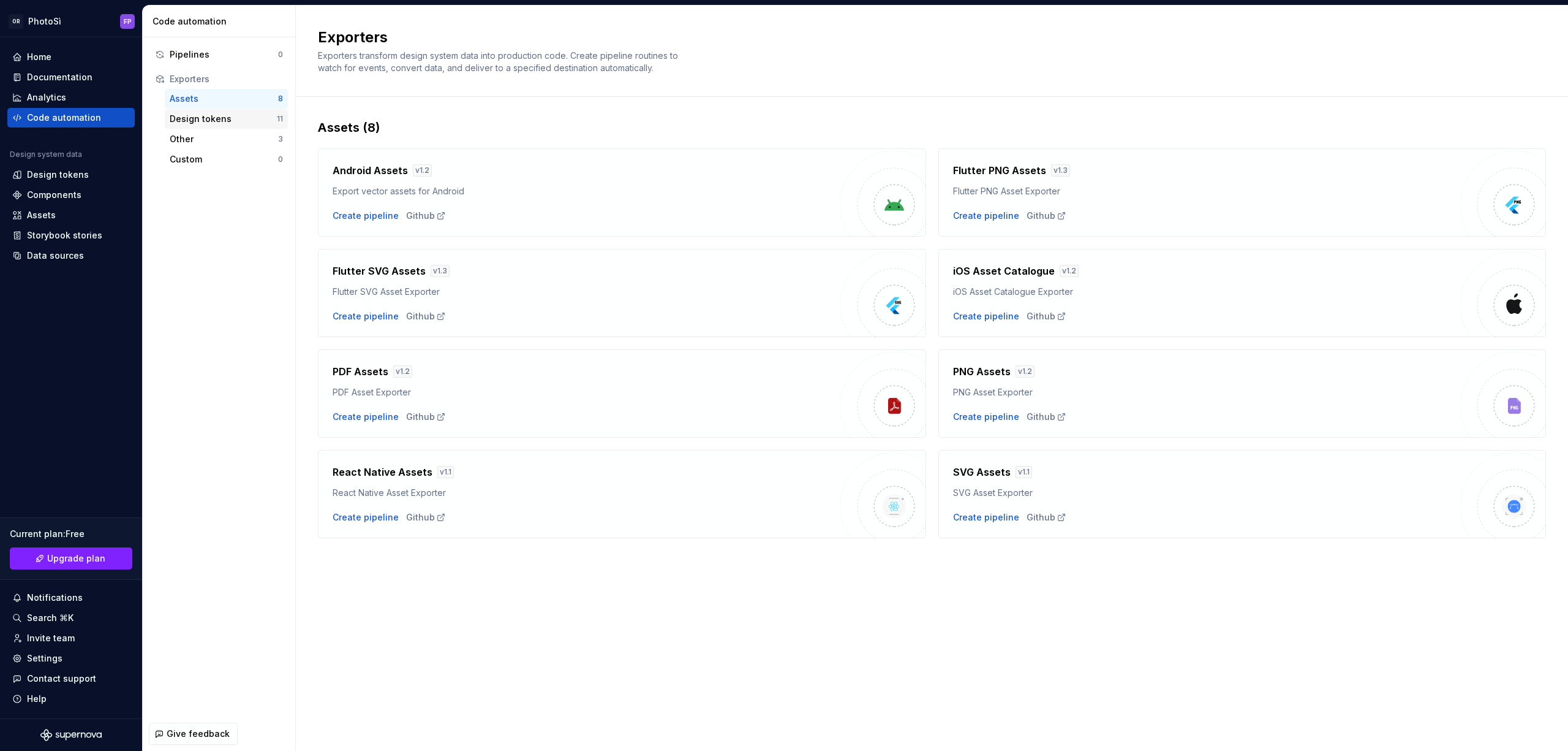
click at [201, 119] on div "Design tokens" at bounding box center [224, 119] width 107 height 12
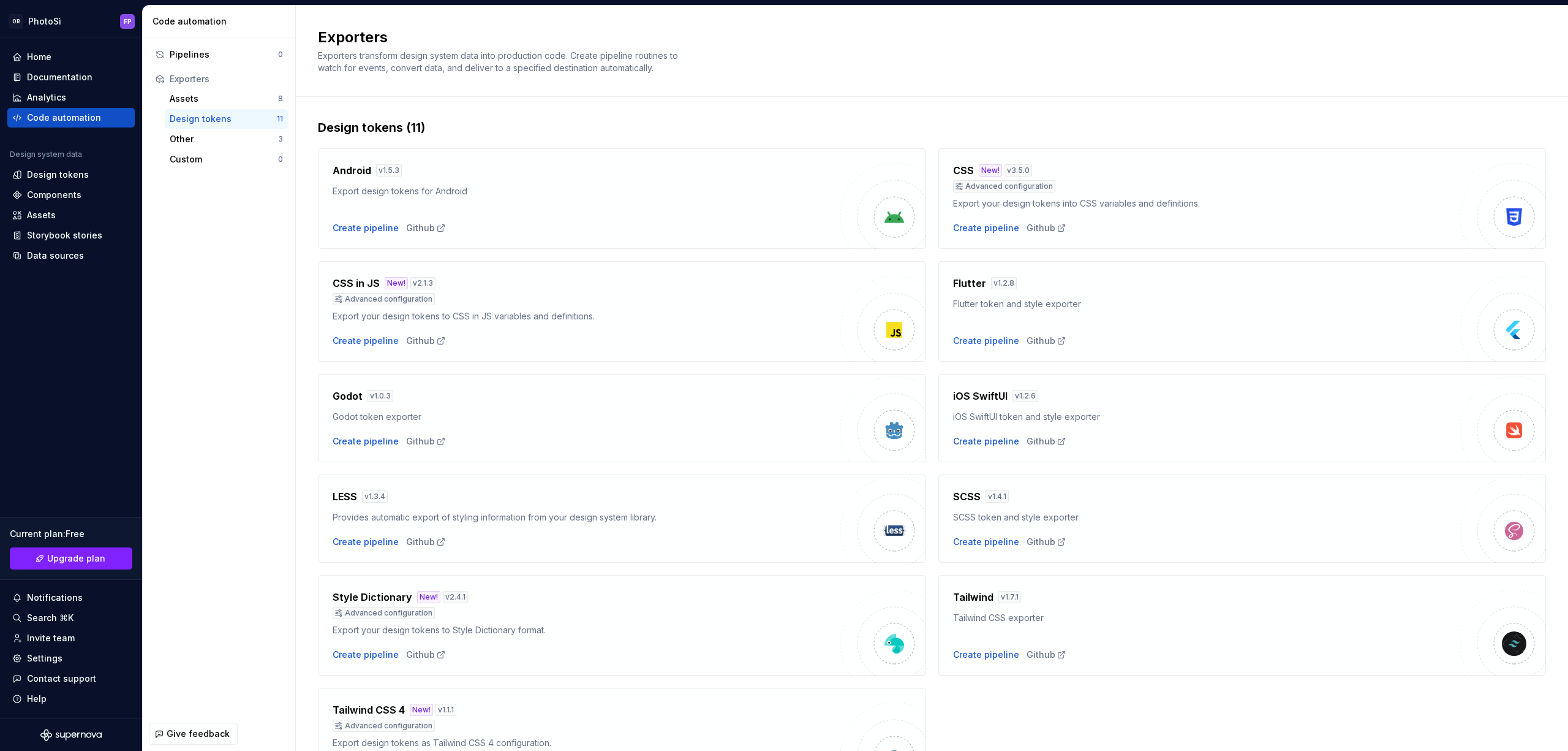
scroll to position [84, 0]
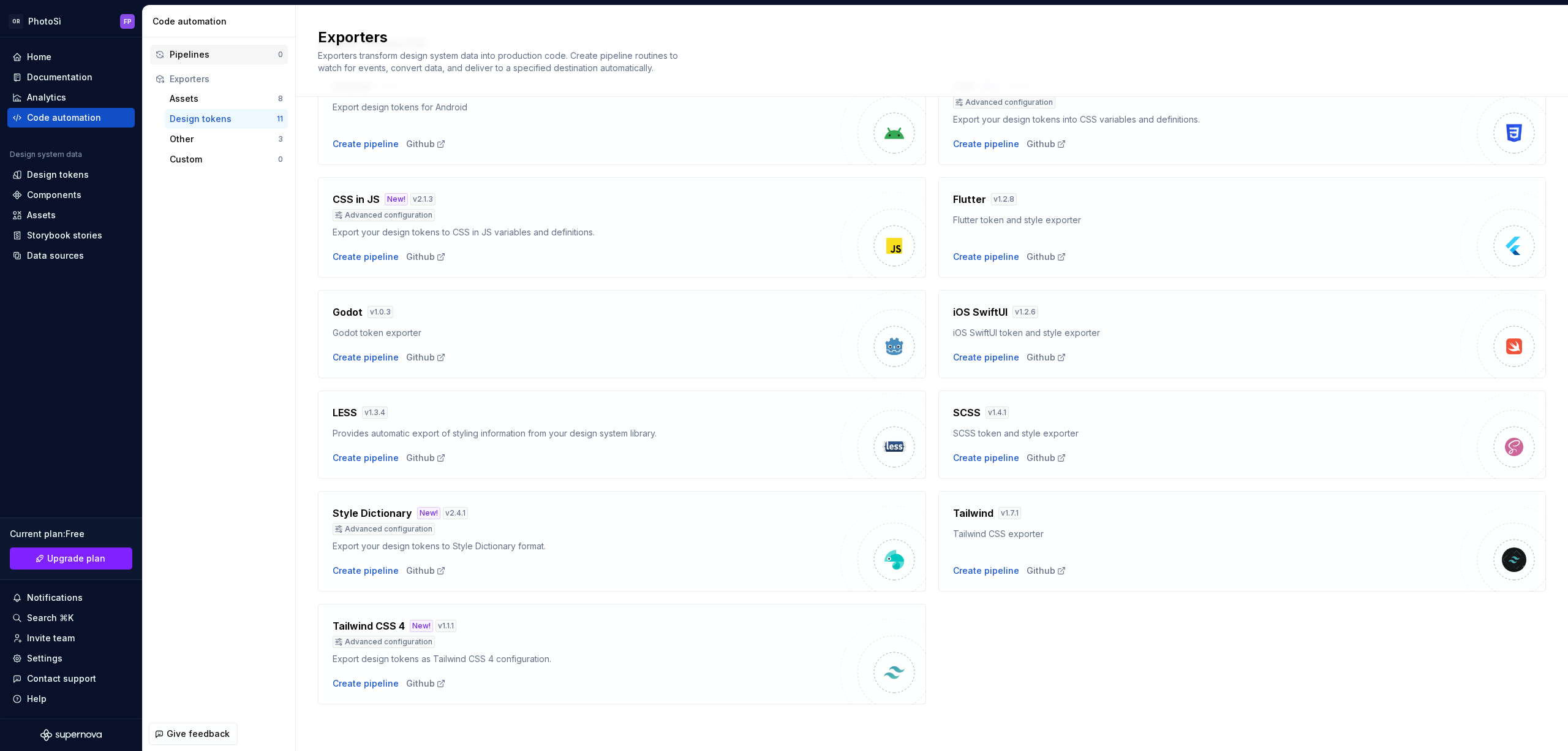
click at [205, 56] on div "Pipelines" at bounding box center [224, 55] width 108 height 12
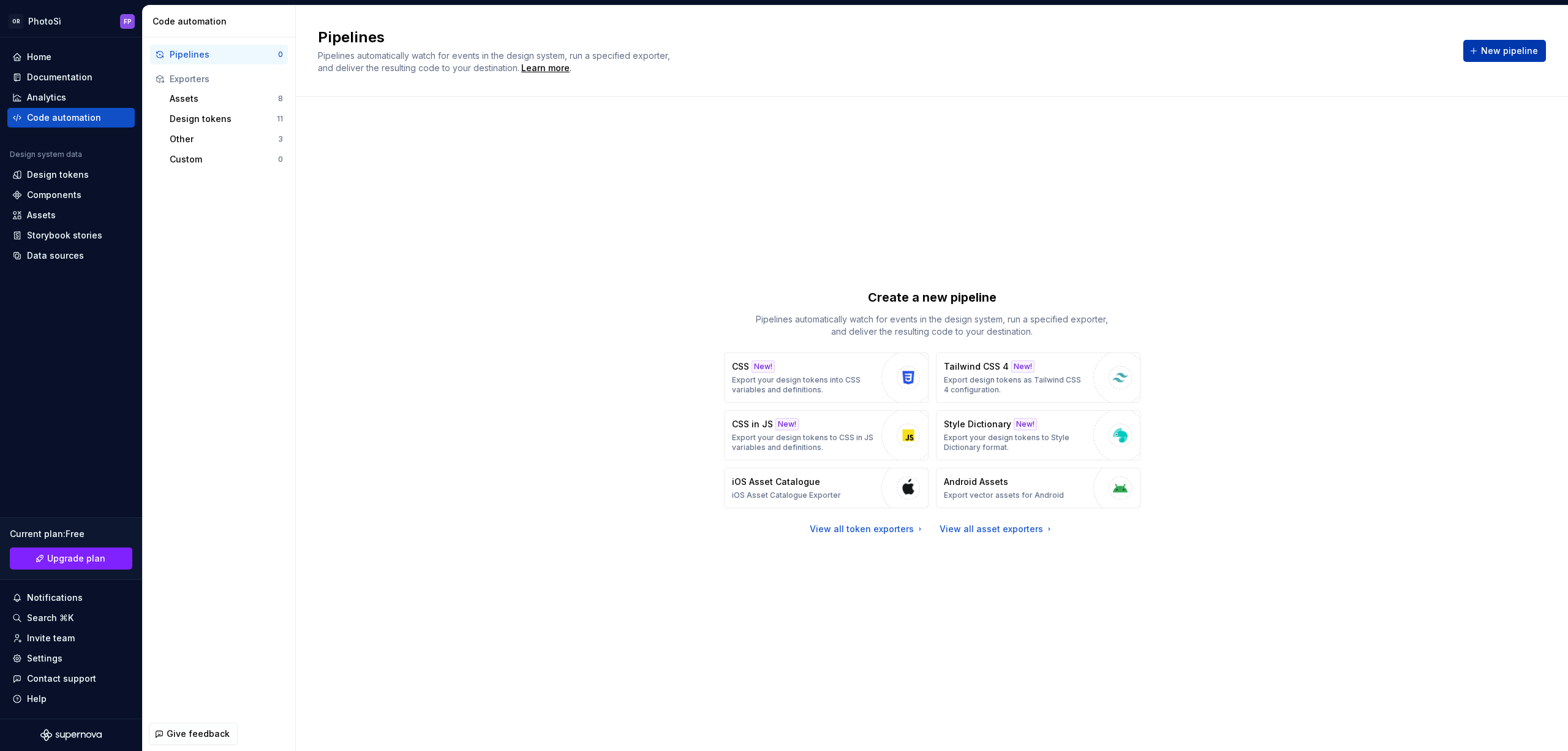
click at [1517, 51] on span "New pipeline" at bounding box center [1510, 51] width 57 height 12
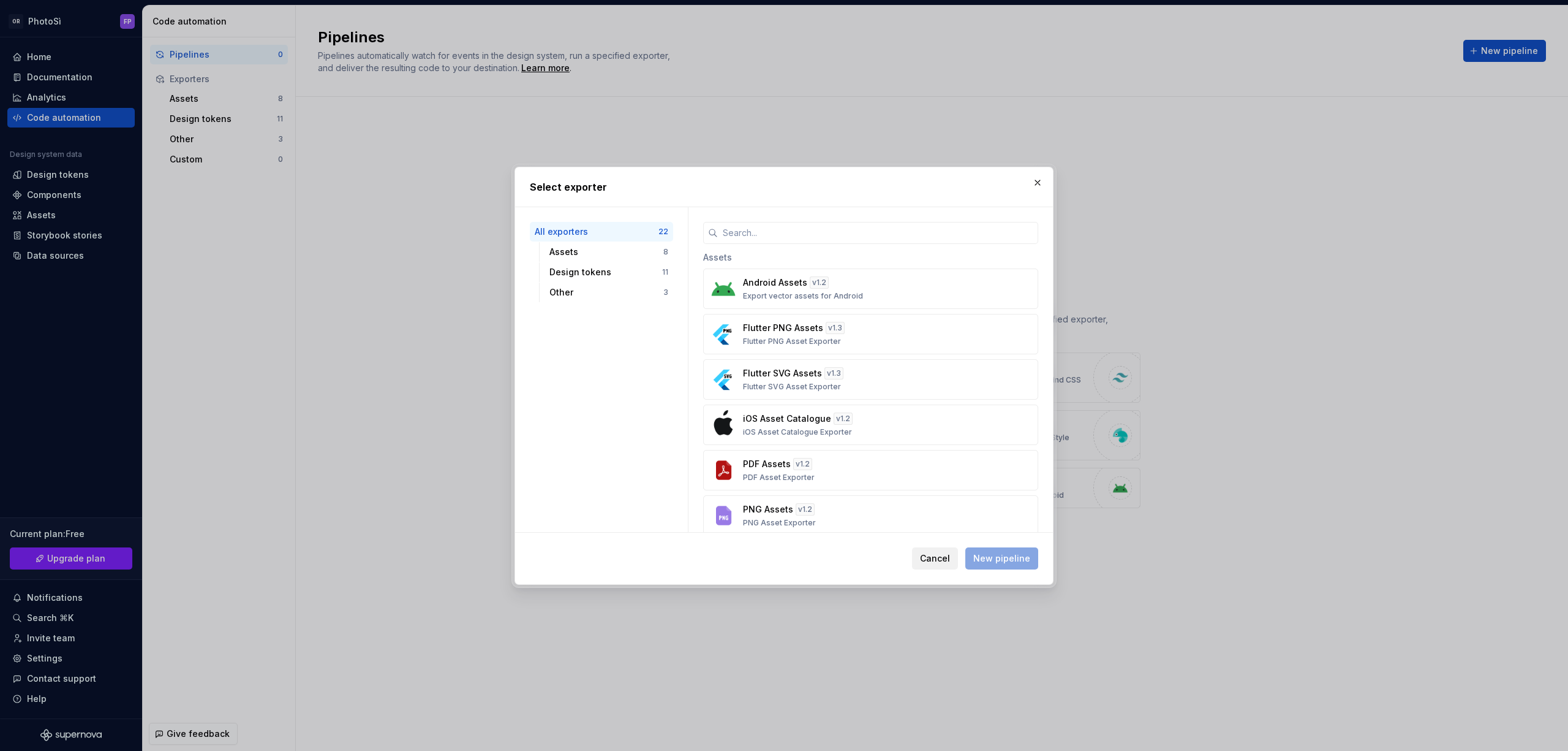
click at [947, 555] on span "Cancel" at bounding box center [934, 558] width 30 height 12
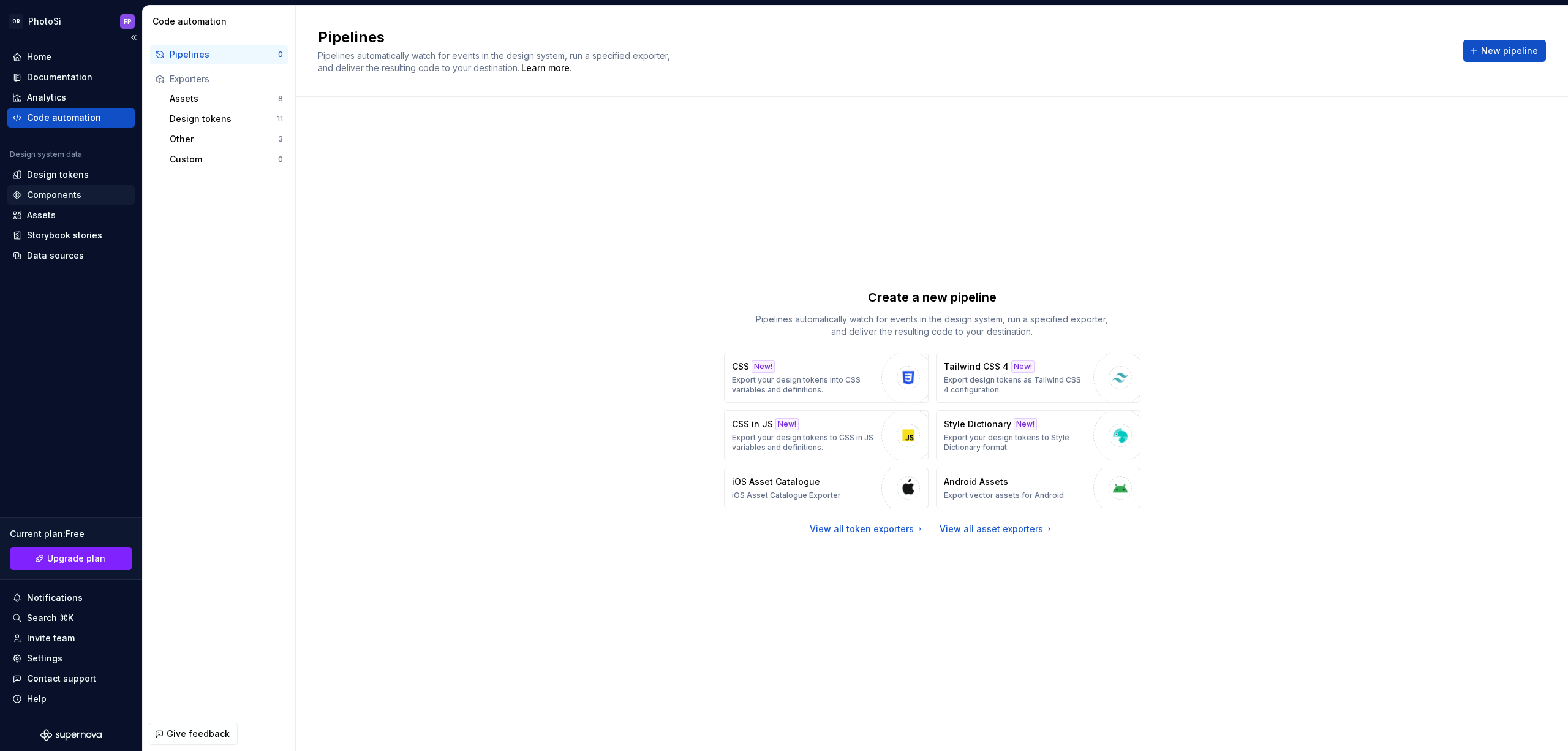
click at [45, 204] on div "Components" at bounding box center [70, 194] width 127 height 20
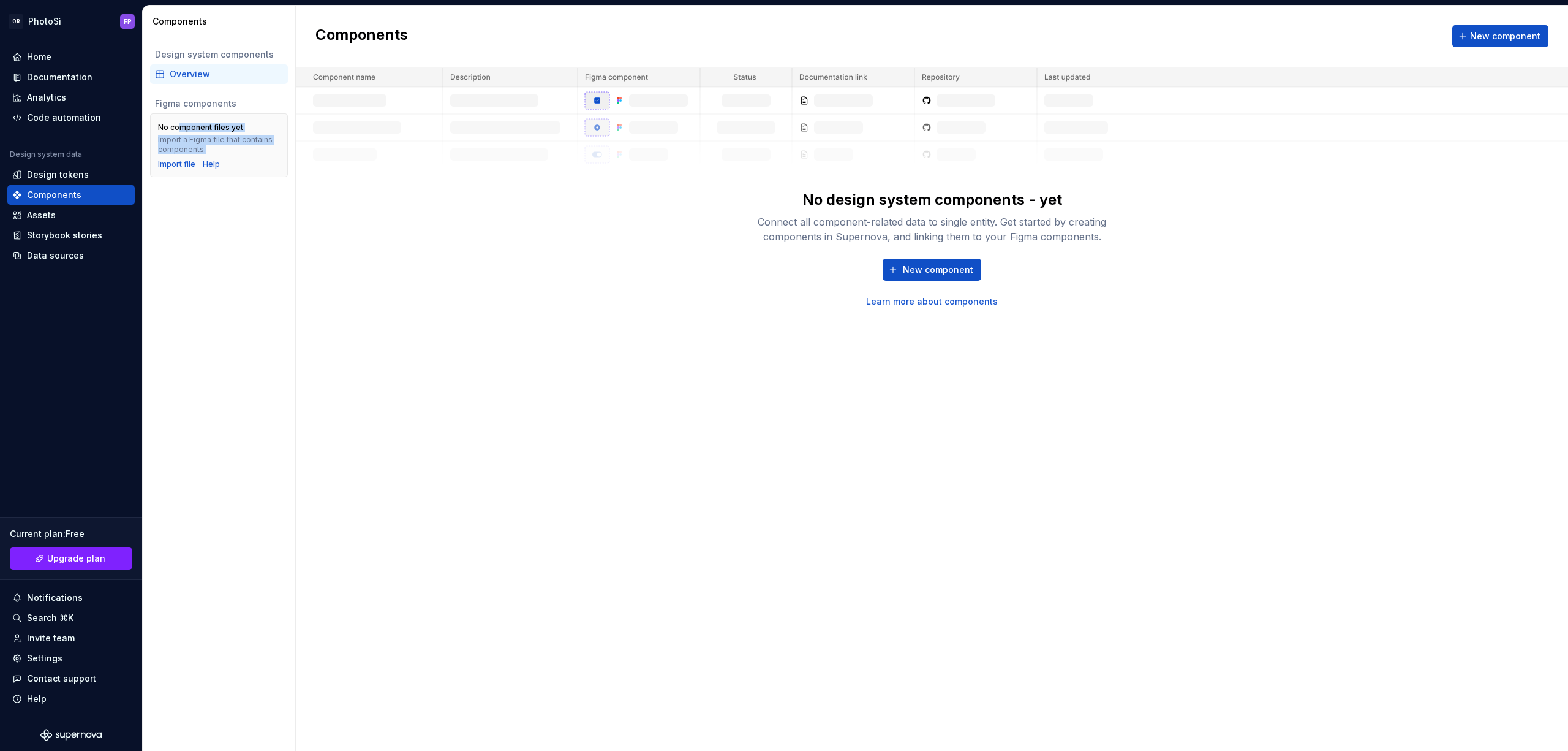
drag, startPoint x: 188, startPoint y: 128, endPoint x: 251, endPoint y: 147, distance: 65.8
click at [250, 146] on div "No component files yet Import a Figma file that contains components." at bounding box center [218, 138] width 122 height 32
click at [251, 147] on div "Import a Figma file that contains components." at bounding box center [218, 144] width 122 height 20
click at [77, 173] on div "Design tokens" at bounding box center [57, 174] width 62 height 12
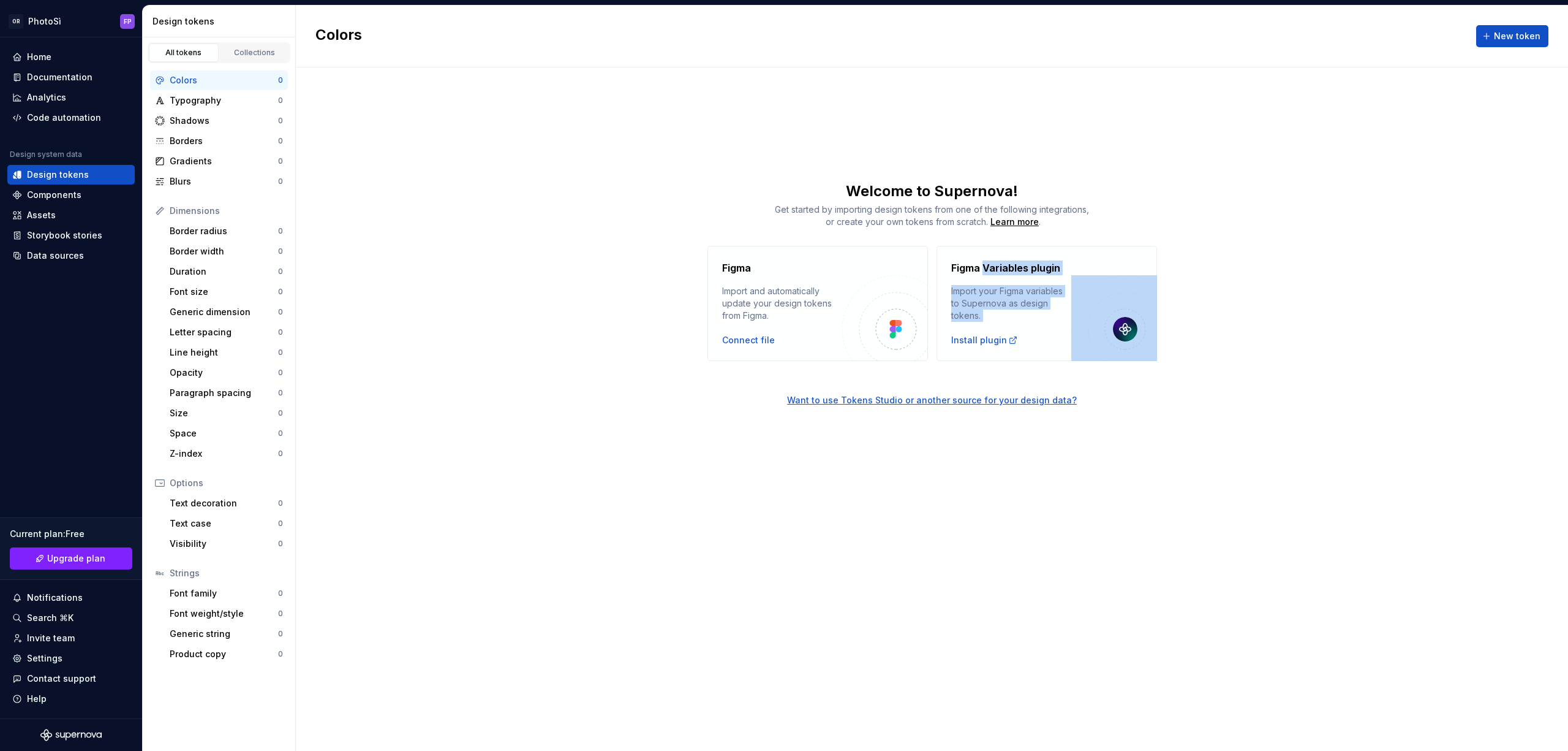
drag, startPoint x: 981, startPoint y: 266, endPoint x: 1075, endPoint y: 348, distance: 124.7
click at [1075, 348] on div "Figma Variables plugin Import your Figma variables to Supernova as design token…" at bounding box center [1046, 303] width 220 height 115
click at [1075, 348] on img at bounding box center [1114, 317] width 86 height 86
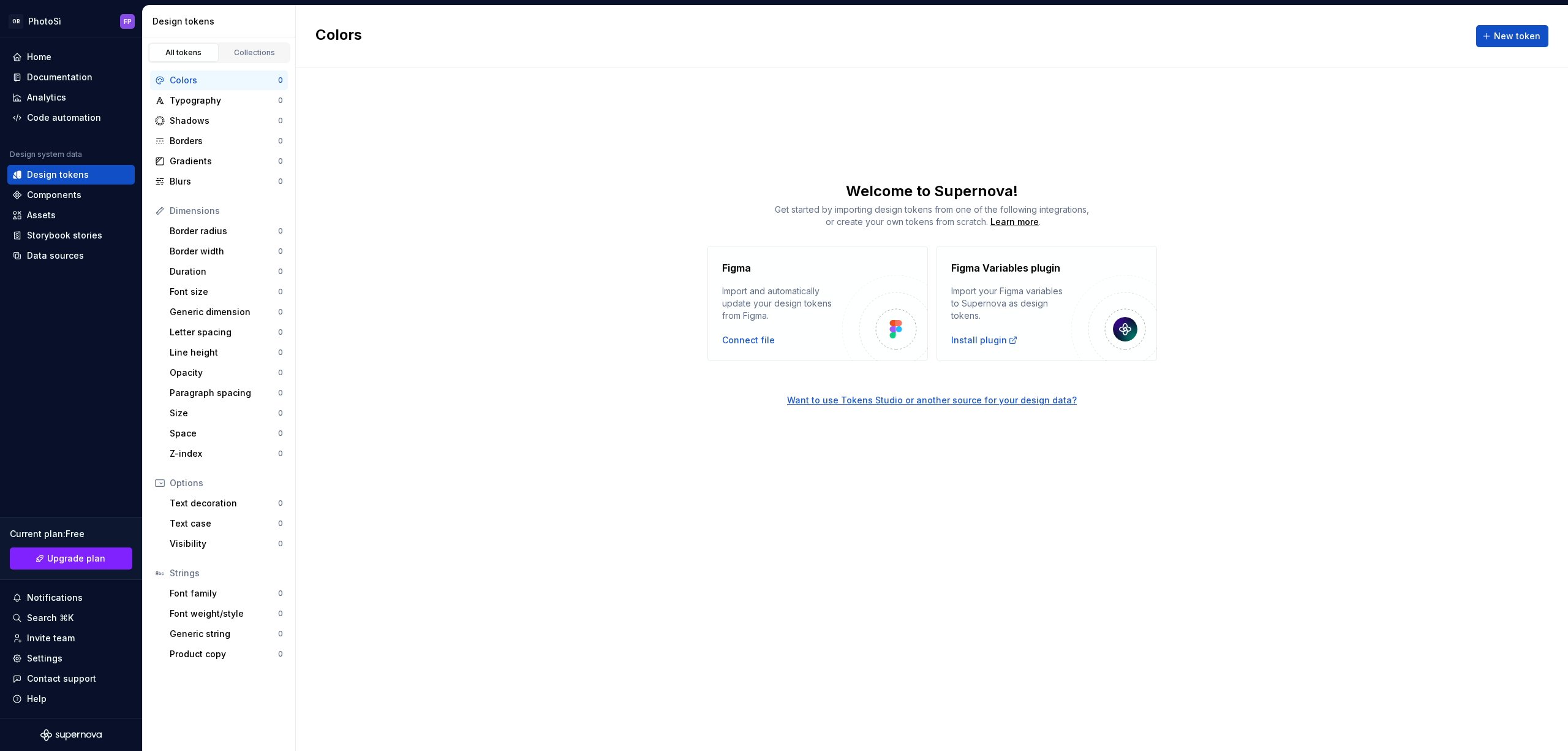
click at [957, 290] on div "Import your Figma variables to Supernova as design tokens." at bounding box center [1011, 304] width 120 height 36
click at [45, 191] on div "Components" at bounding box center [54, 195] width 55 height 12
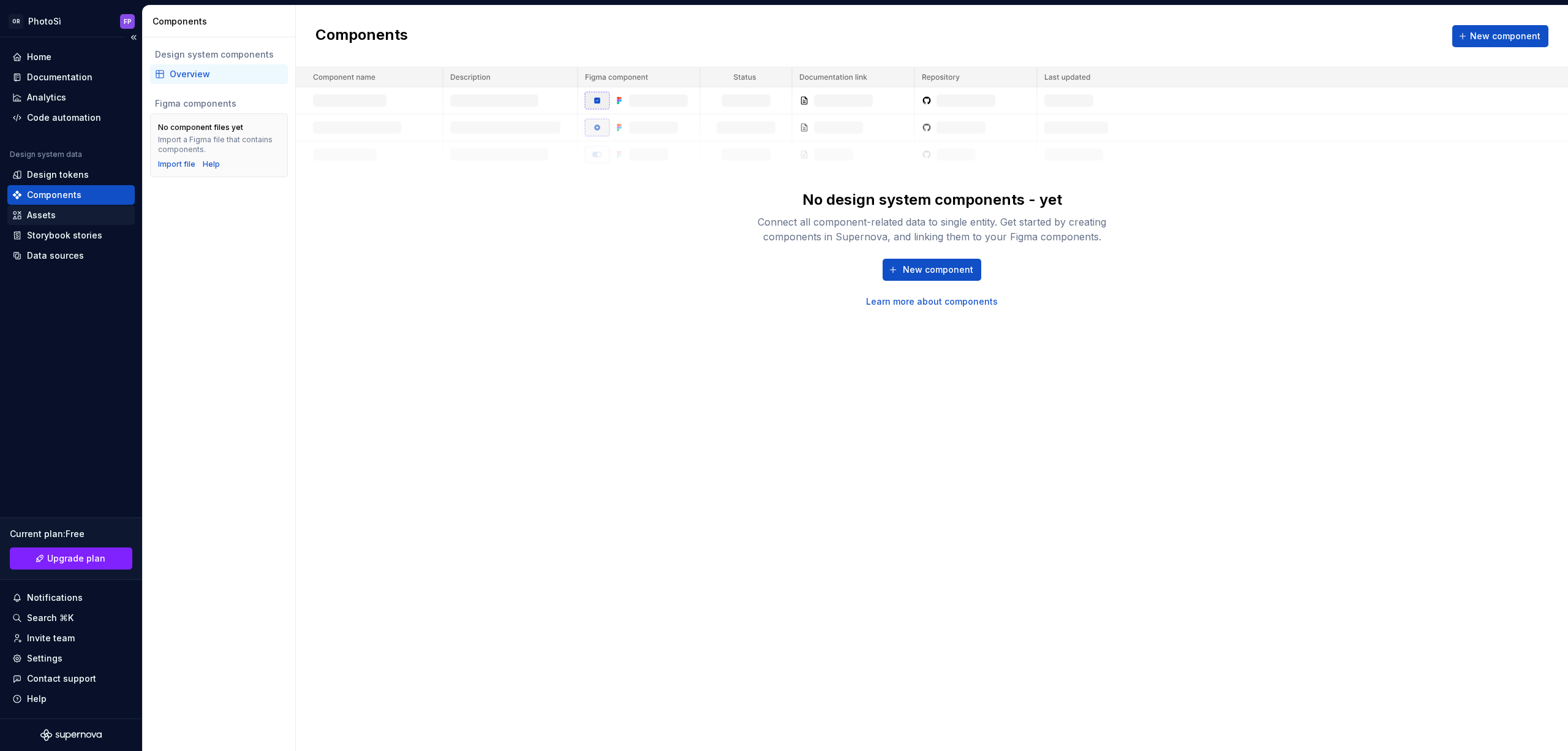
click at [45, 219] on div "Assets" at bounding box center [41, 215] width 29 height 12
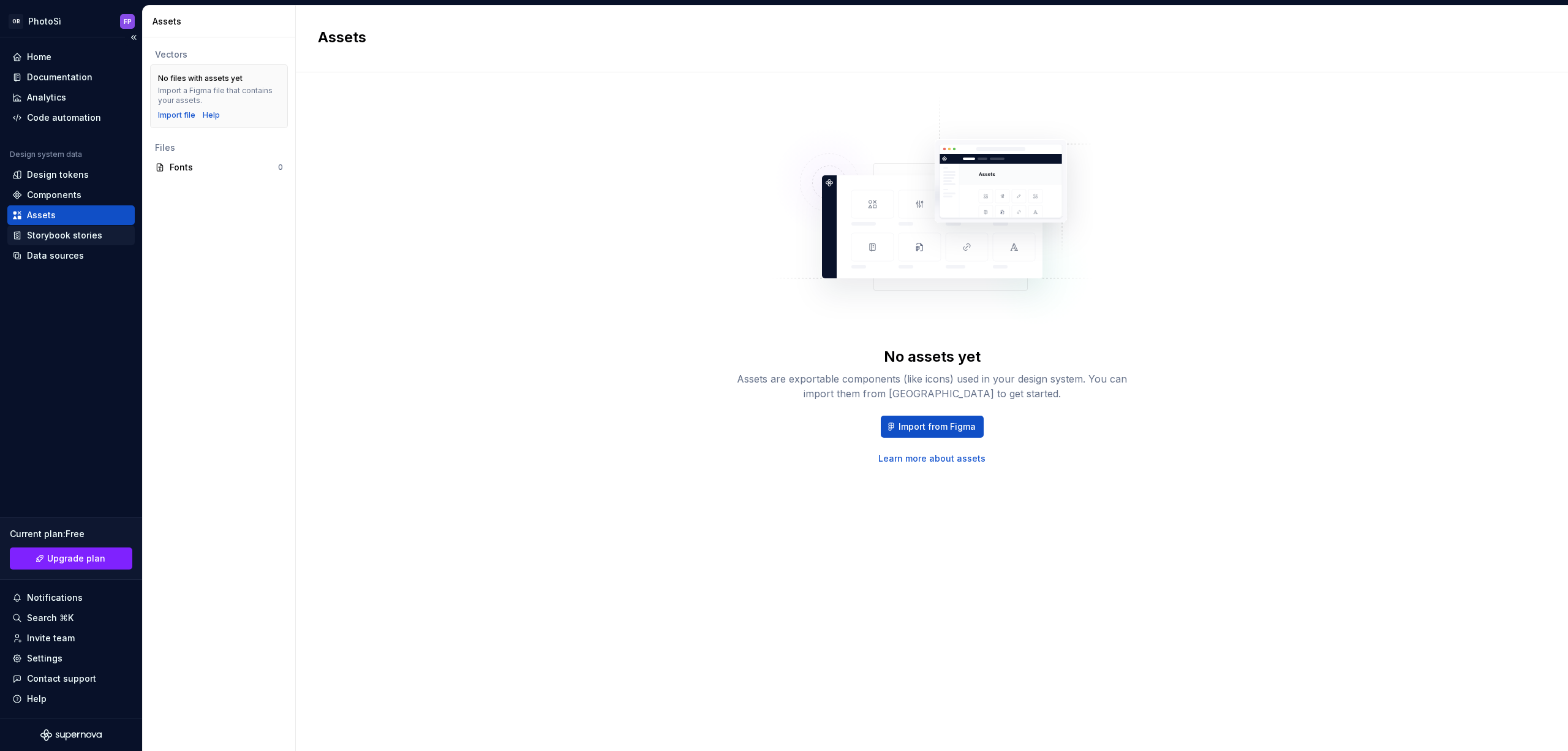
click at [57, 238] on div "Storybook stories" at bounding box center [64, 235] width 75 height 12
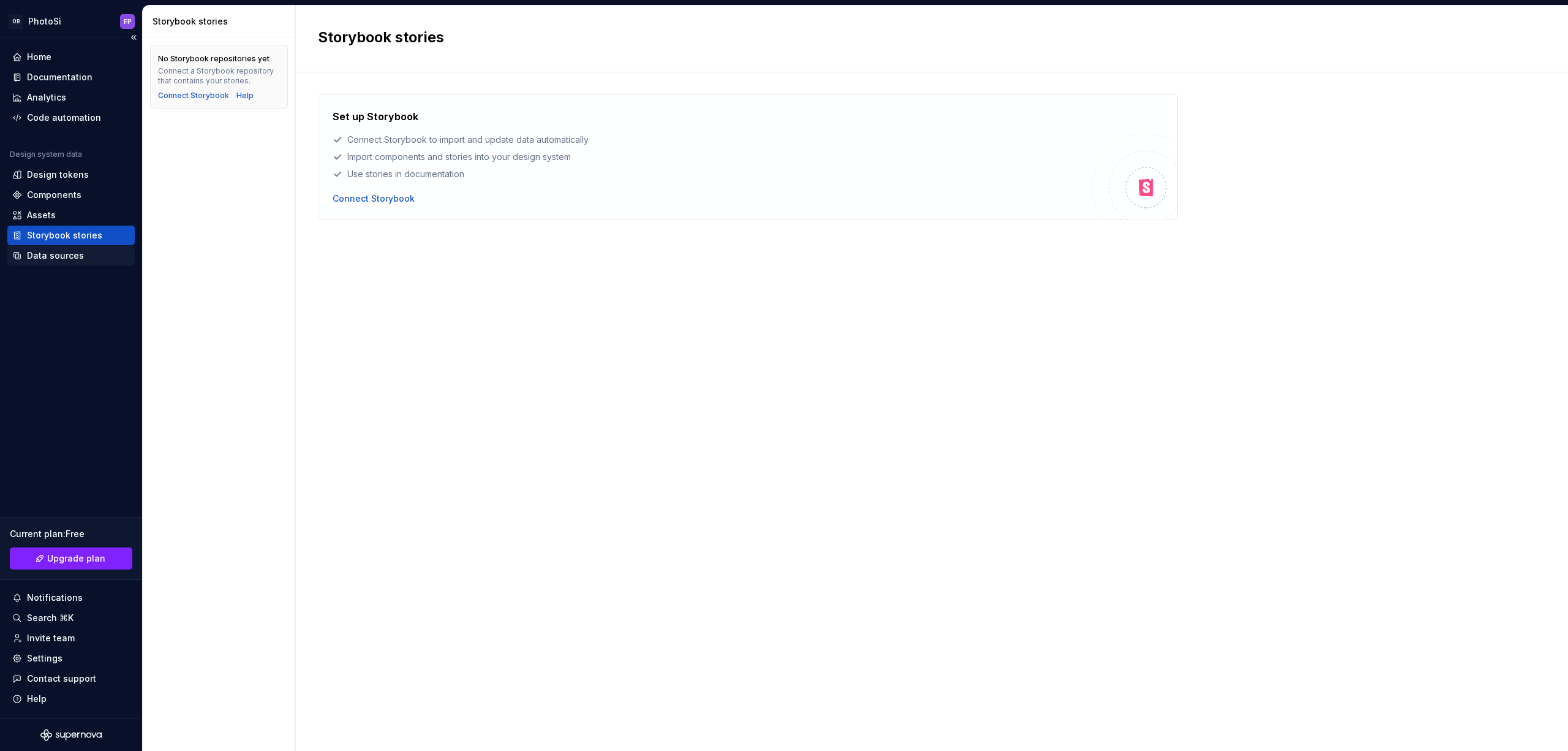
click at [61, 256] on div "Data sources" at bounding box center [55, 256] width 57 height 12
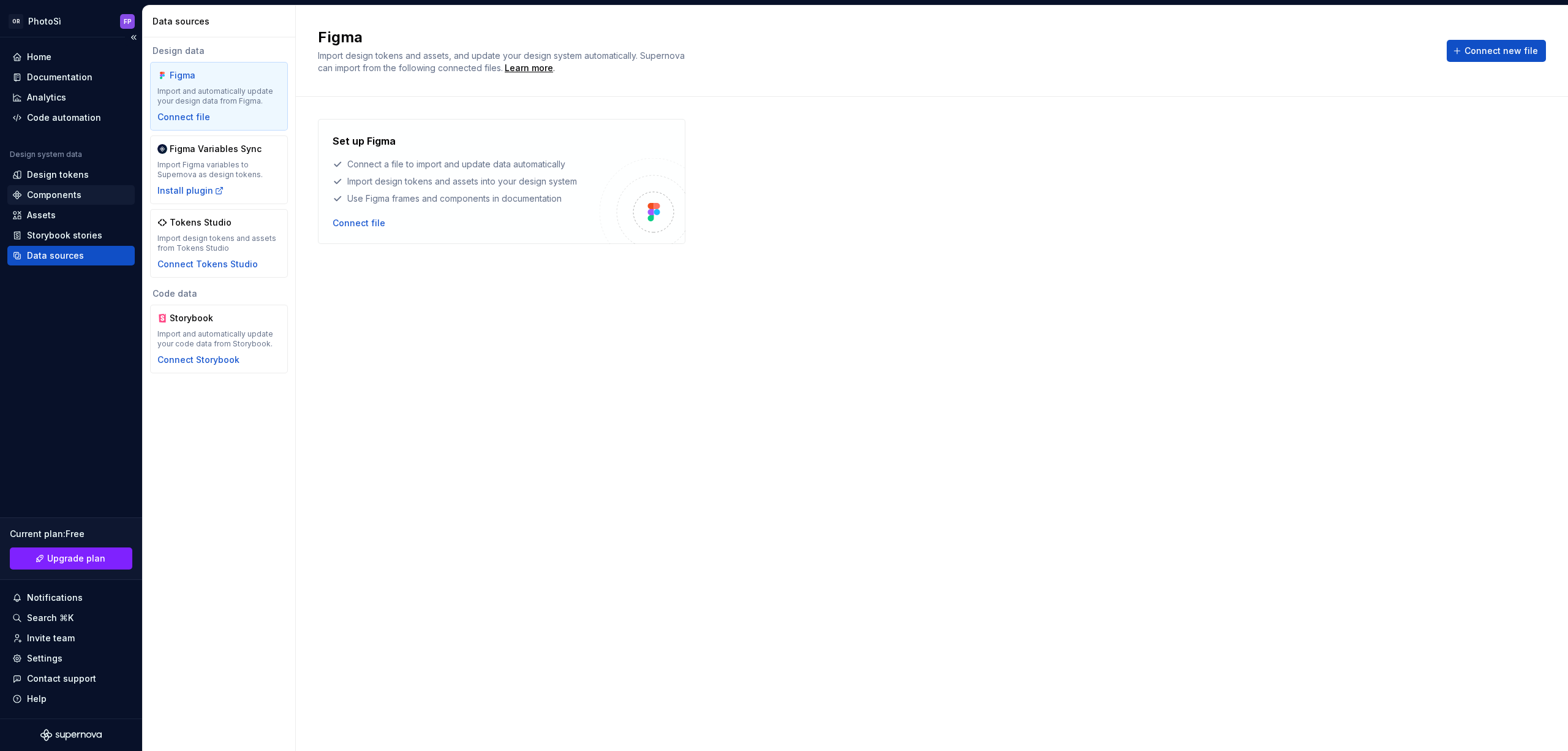
click at [63, 196] on div "Components" at bounding box center [54, 195] width 55 height 12
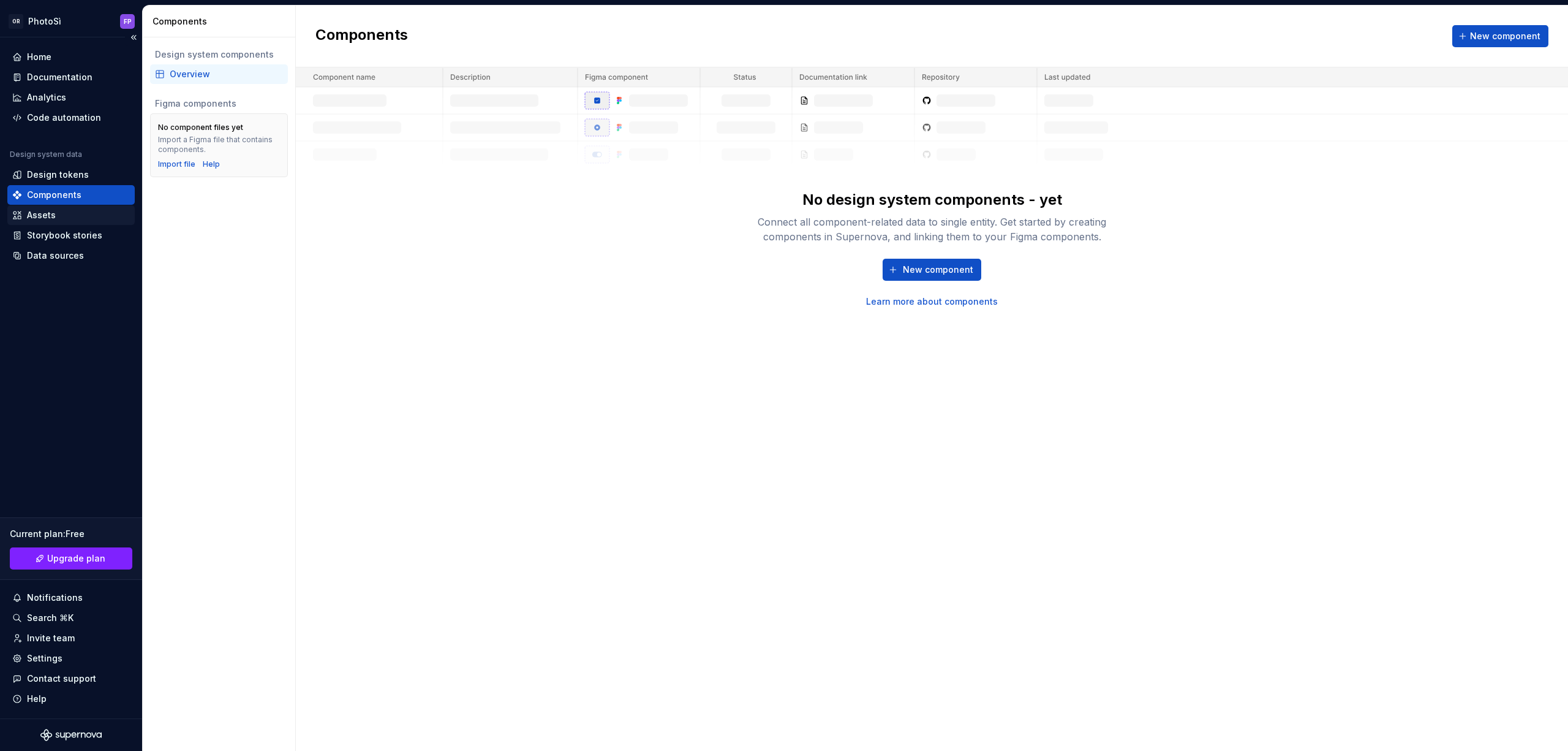
click at [63, 219] on div "Assets" at bounding box center [71, 215] width 118 height 12
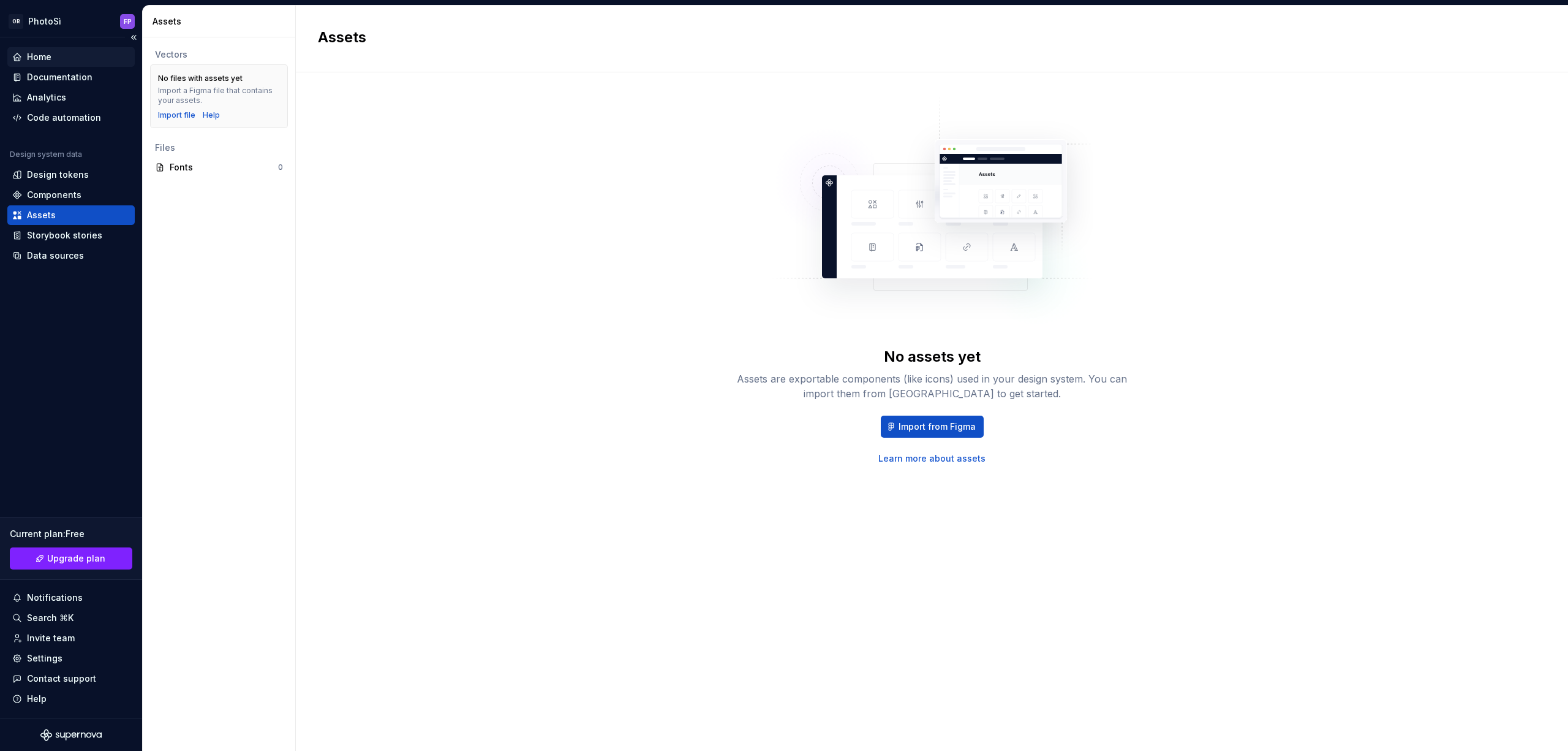
click at [39, 55] on div "Home" at bounding box center [39, 57] width 24 height 12
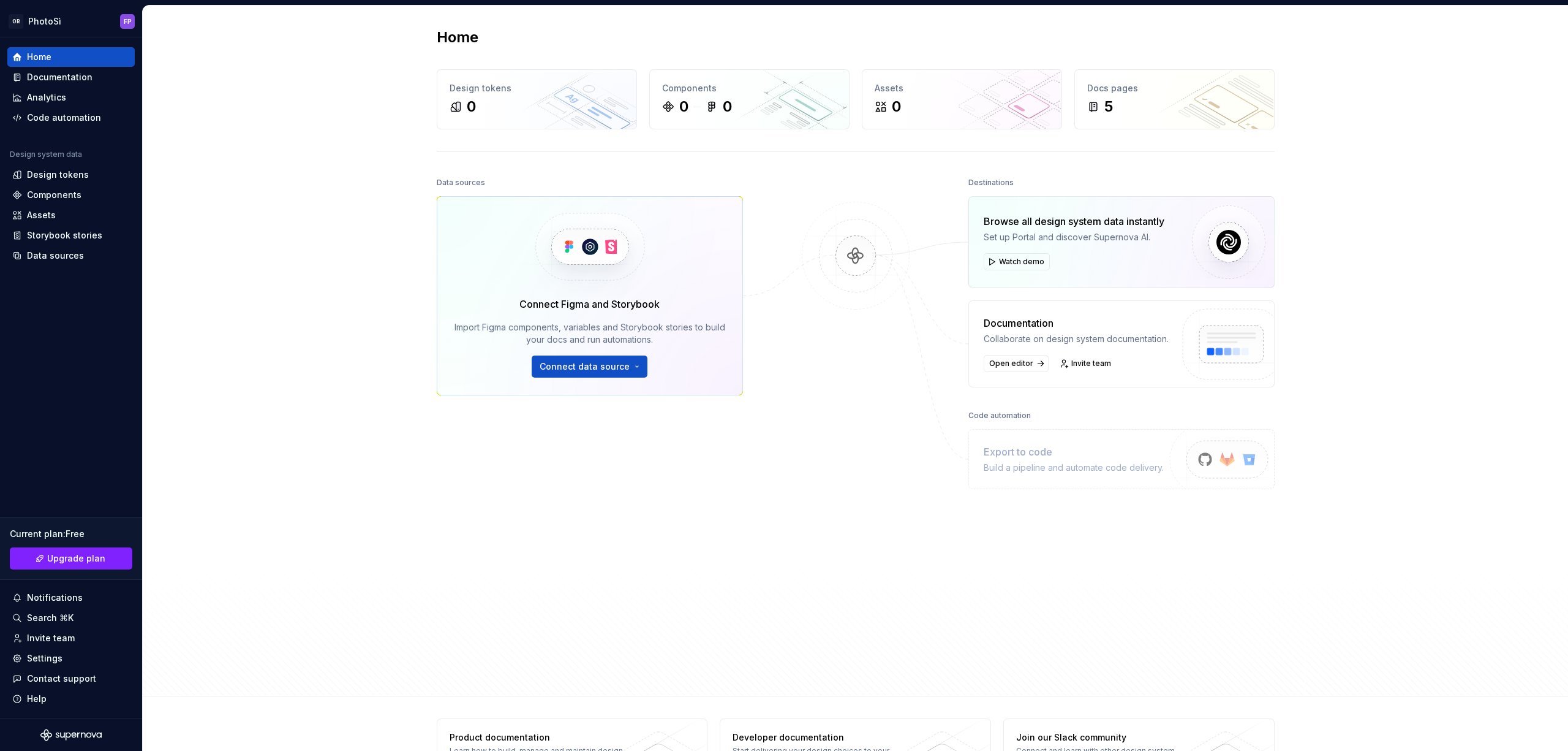
click at [1232, 246] on img at bounding box center [1228, 242] width 74 height 74
click at [482, 507] on div "Data sources Connect Figma and Storybook Import Figma components, variables and…" at bounding box center [589, 399] width 306 height 450
click at [615, 362] on span "Connect data source" at bounding box center [585, 367] width 90 height 12
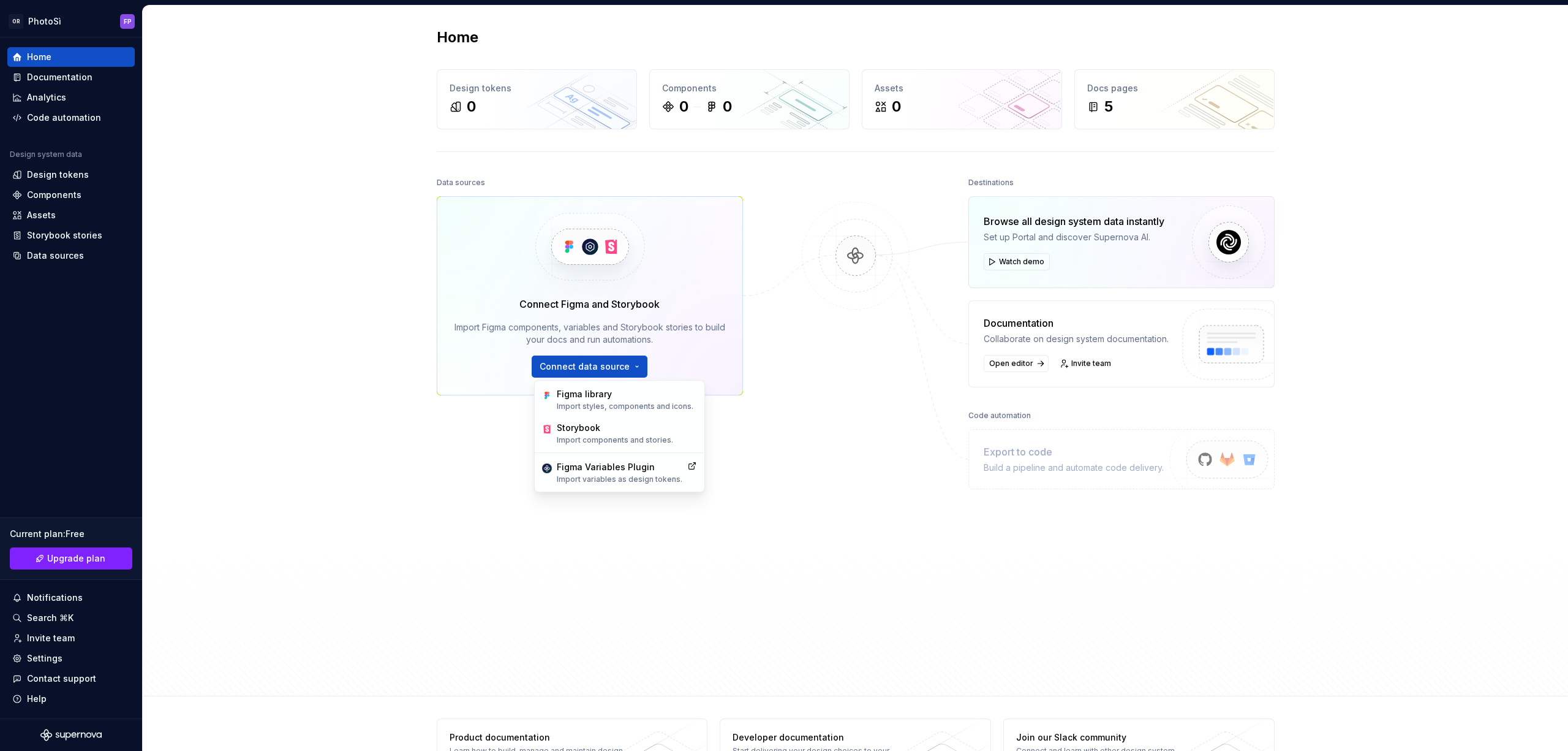
click at [793, 382] on div "Data sources Connect Figma and Storybook Import Figma components, variables and…" at bounding box center [856, 424] width 838 height 500
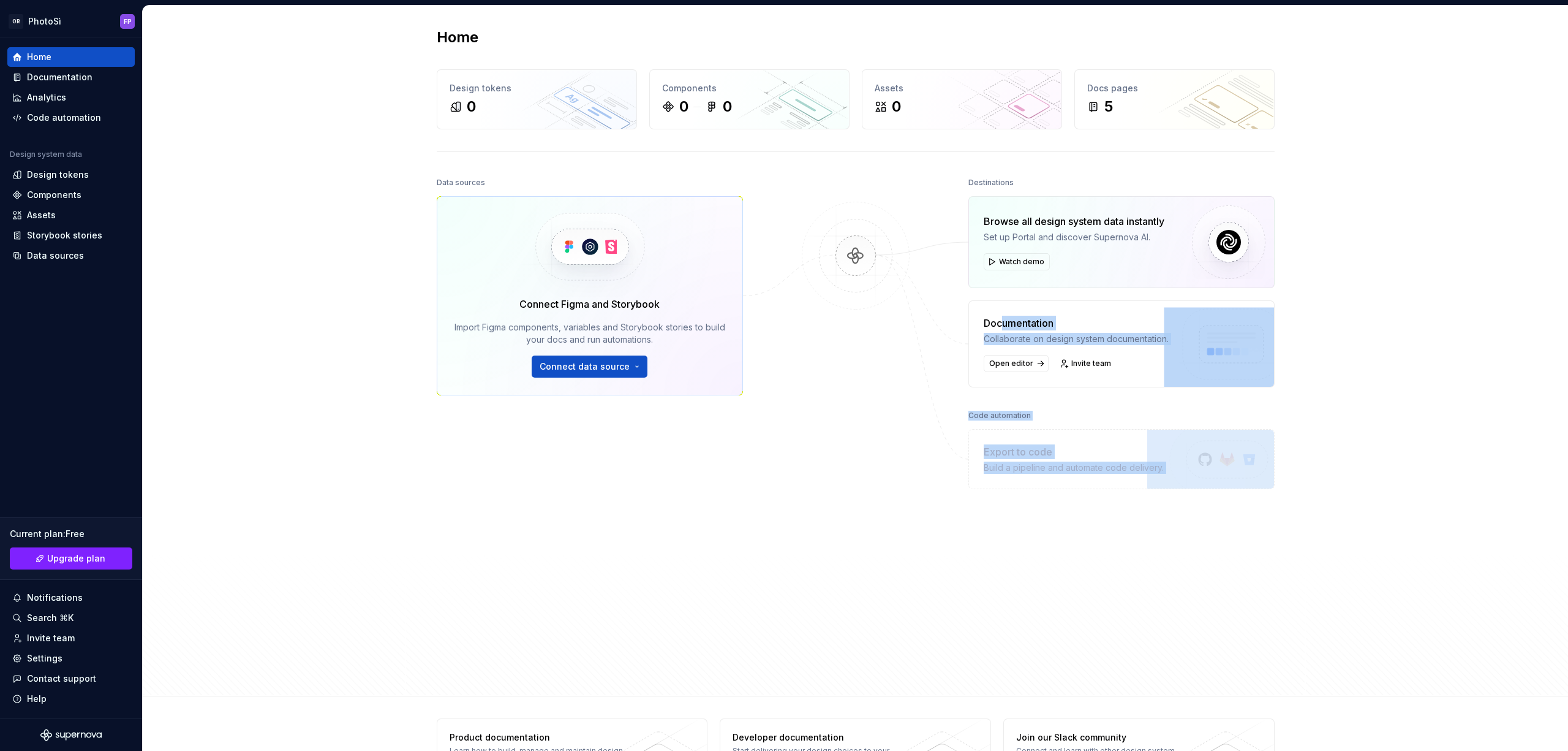
drag, startPoint x: 1006, startPoint y: 323, endPoint x: 1367, endPoint y: 448, distance: 382.0
click at [1366, 446] on div "Home Design tokens 0 Components 0 0 Assets 0 Docs pages 5 Data sources Connect …" at bounding box center [856, 350] width 1425 height 690
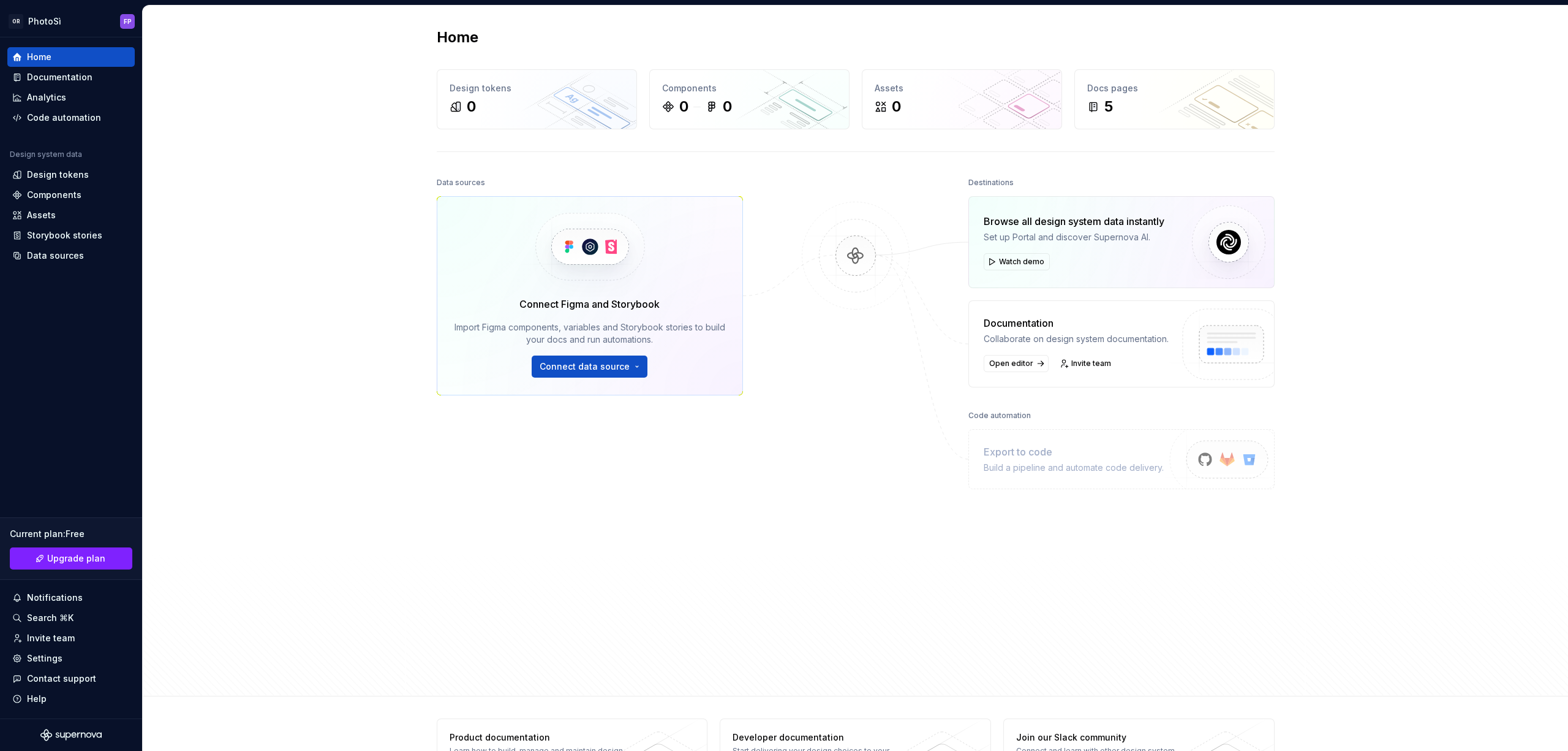
drag, startPoint x: 1368, startPoint y: 448, endPoint x: 1367, endPoint y: 461, distance: 13.0
click at [1369, 448] on div "Home Design tokens 0 Components 0 0 Assets 0 Docs pages 5 Data sources Connect …" at bounding box center [856, 350] width 1425 height 690
click at [53, 73] on div "Documentation" at bounding box center [60, 77] width 66 height 12
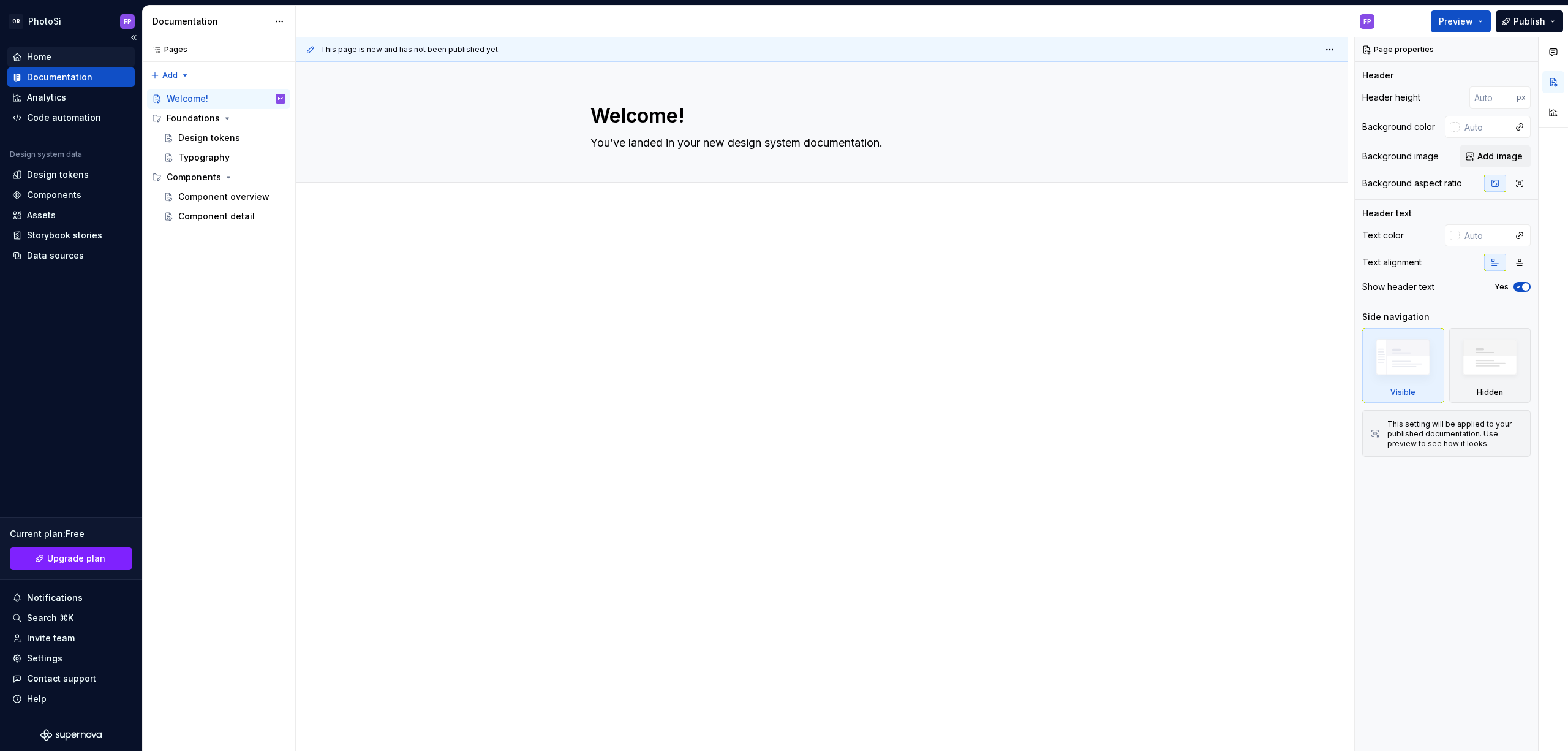
type textarea "*"
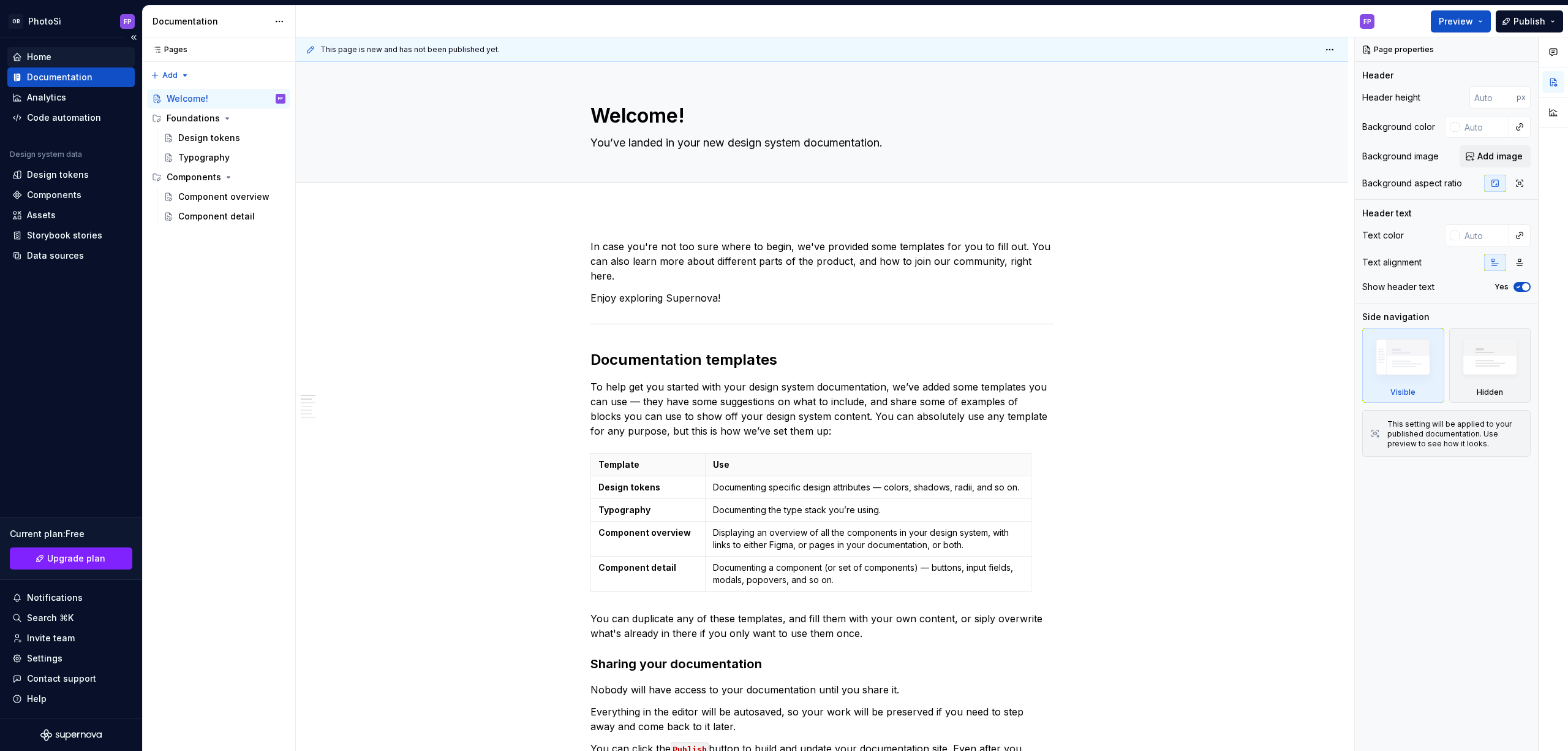
click at [41, 49] on div "Home" at bounding box center [70, 56] width 127 height 20
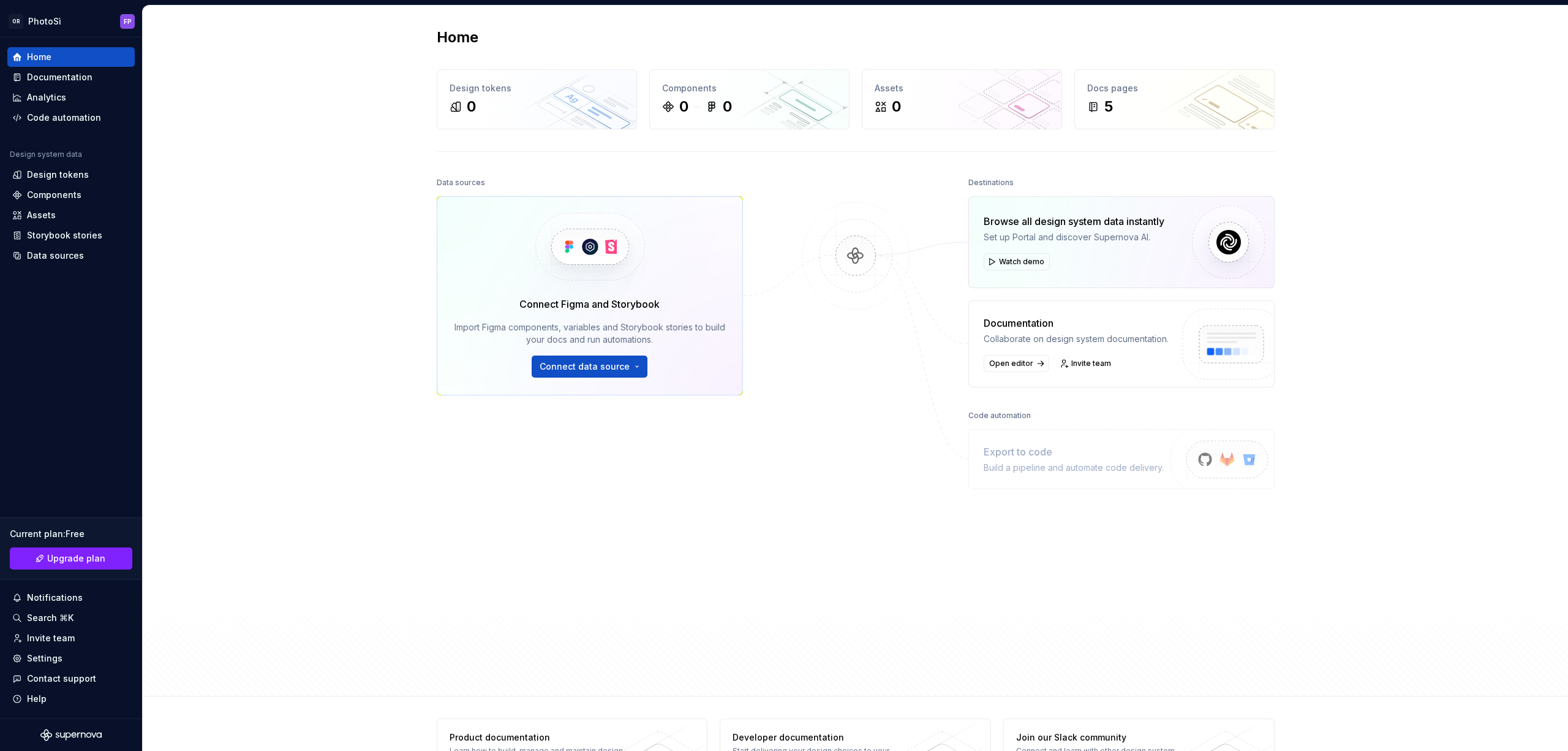
scroll to position [49, 0]
